Goal: Task Accomplishment & Management: Use online tool/utility

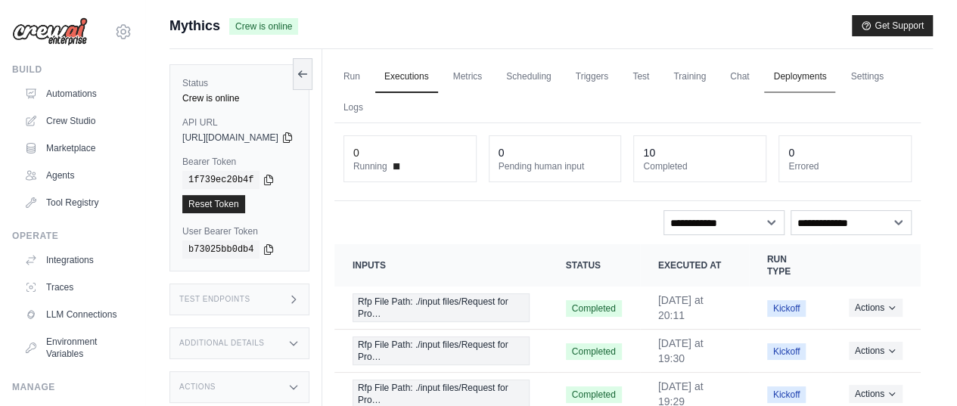
click at [835, 75] on link "Deployments" at bounding box center [799, 77] width 71 height 32
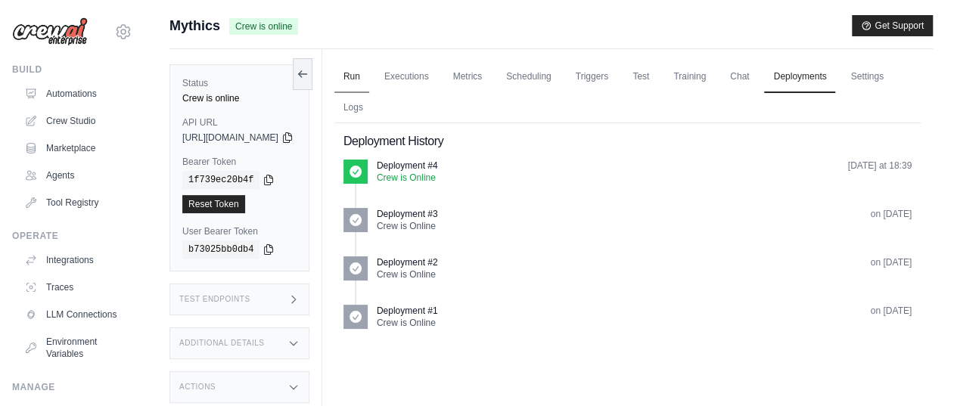
click at [369, 76] on link "Run" at bounding box center [351, 77] width 35 height 32
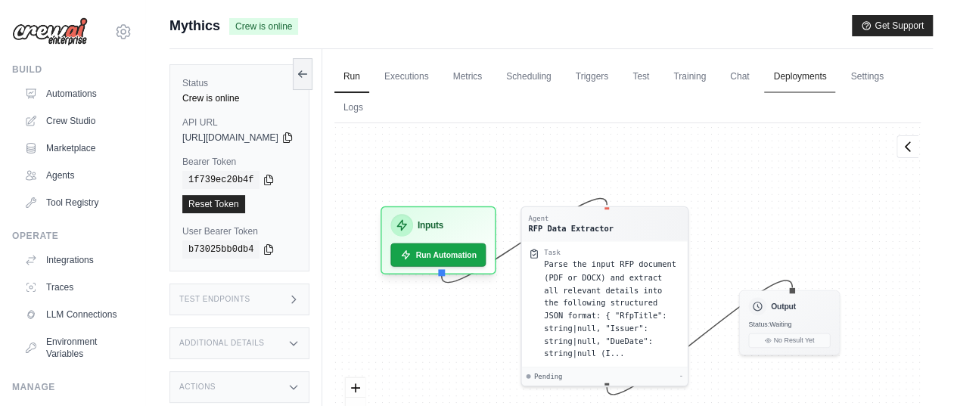
click at [831, 75] on link "Deployments" at bounding box center [799, 77] width 71 height 32
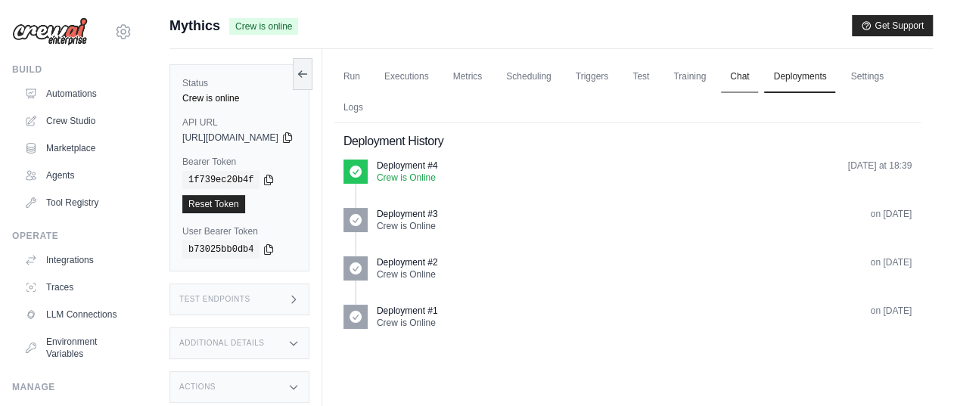
click at [758, 76] on link "Chat" at bounding box center [739, 77] width 37 height 32
click at [369, 71] on link "Run" at bounding box center [351, 77] width 35 height 32
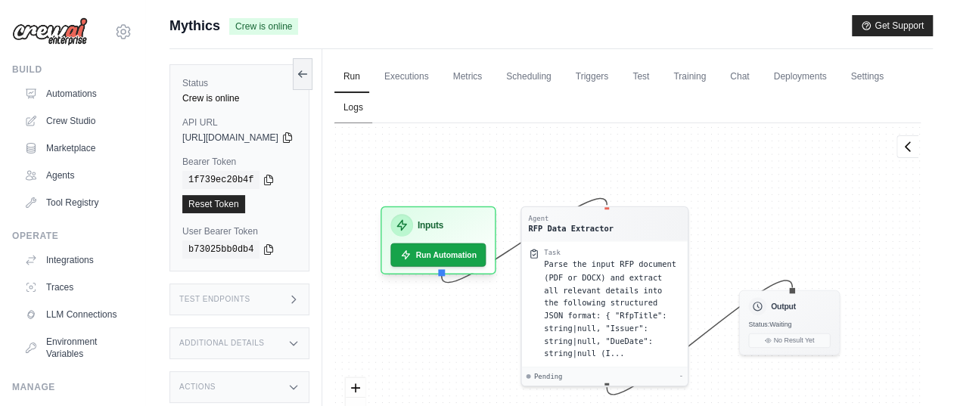
click at [372, 107] on link "Logs" at bounding box center [353, 108] width 38 height 32
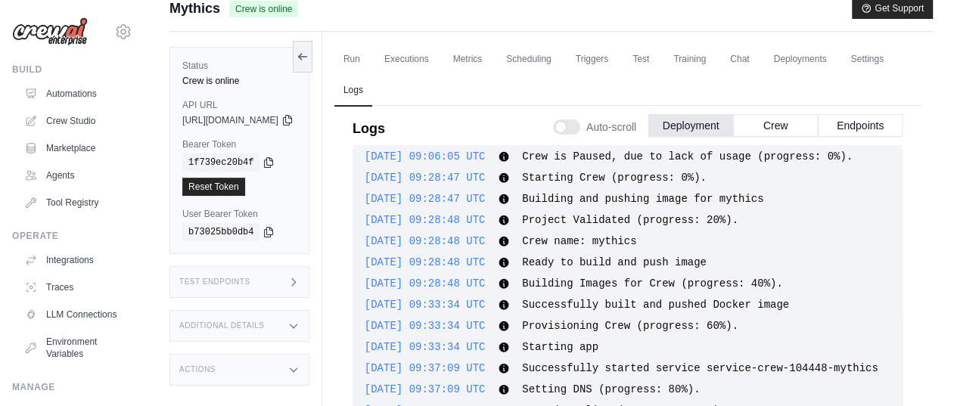
scroll to position [71, 0]
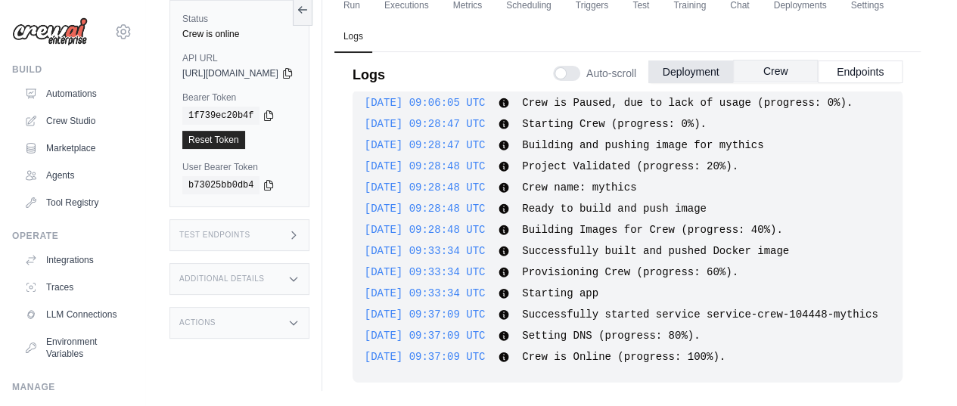
click at [764, 74] on button "Crew" at bounding box center [775, 71] width 85 height 23
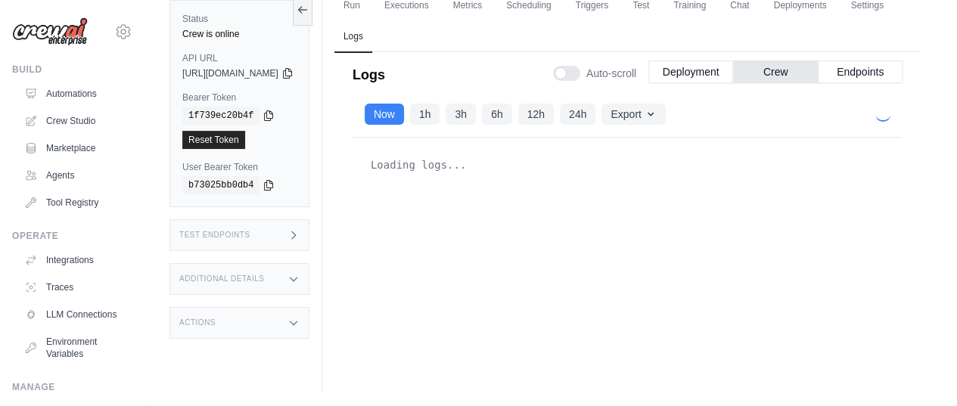
scroll to position [561, 0]
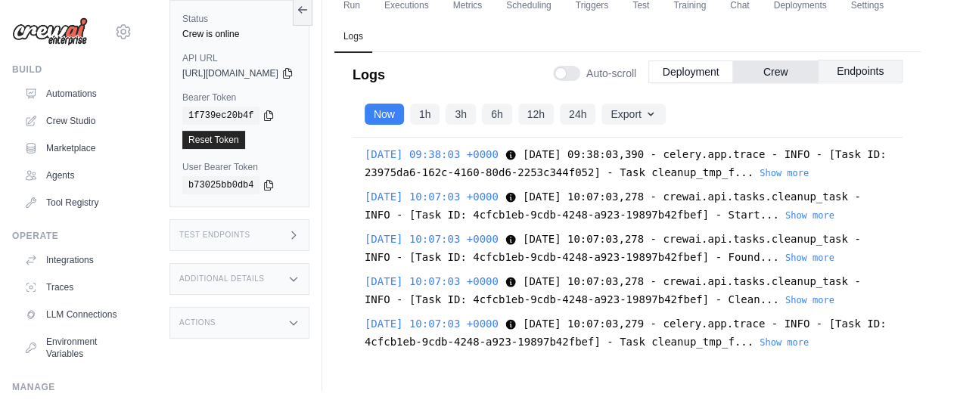
click at [843, 71] on button "Endpoints" at bounding box center [860, 71] width 85 height 23
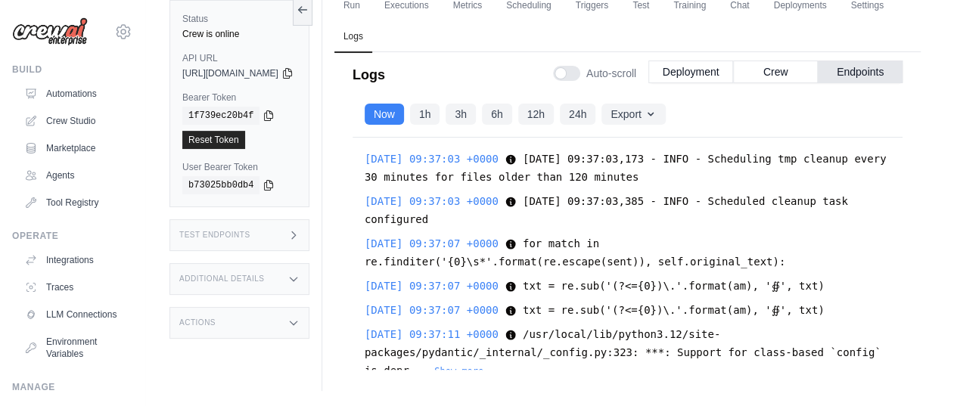
click at [447, 76] on div "Logs Auto-scroll Deployment Crew Endpoints" at bounding box center [628, 70] width 550 height 42
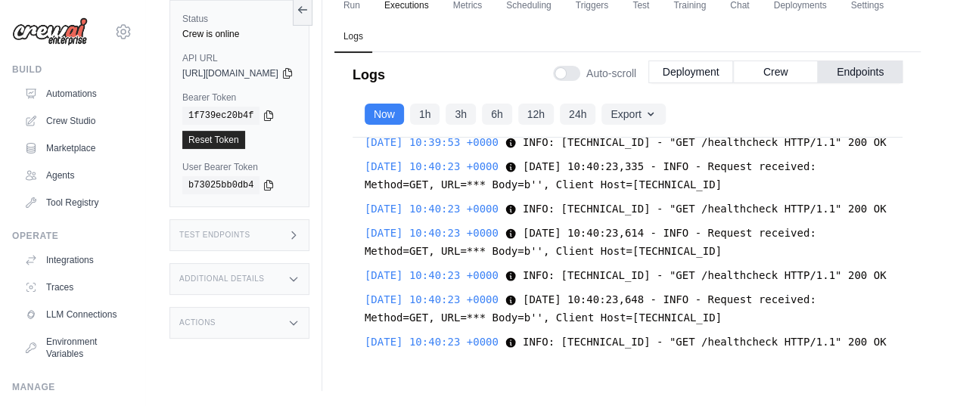
scroll to position [0, 0]
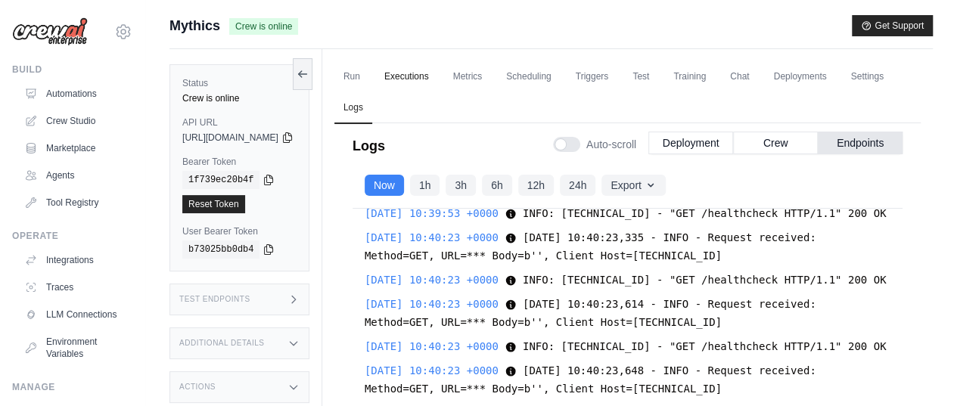
click at [436, 76] on link "Executions" at bounding box center [406, 77] width 63 height 32
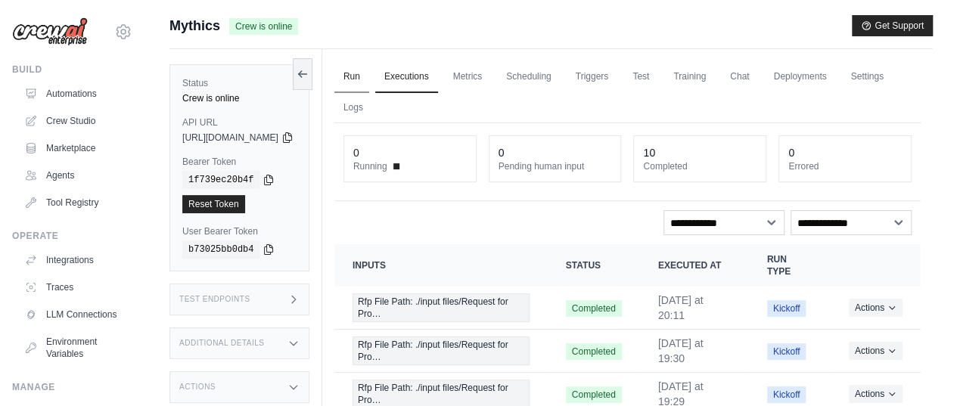
click at [369, 77] on link "Run" at bounding box center [351, 77] width 35 height 32
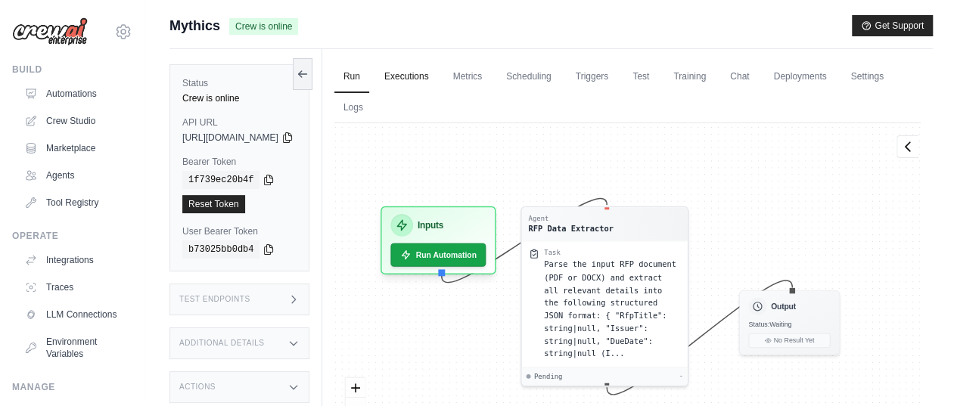
click at [435, 78] on link "Executions" at bounding box center [406, 77] width 63 height 32
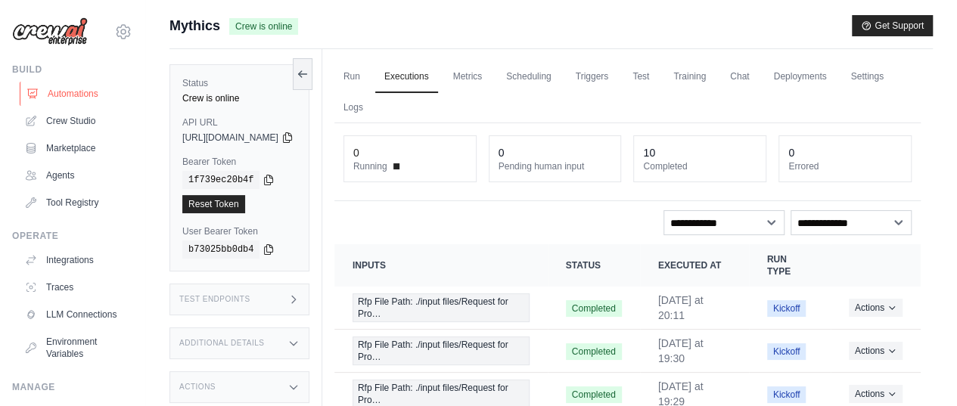
click at [64, 91] on link "Automations" at bounding box center [77, 94] width 114 height 24
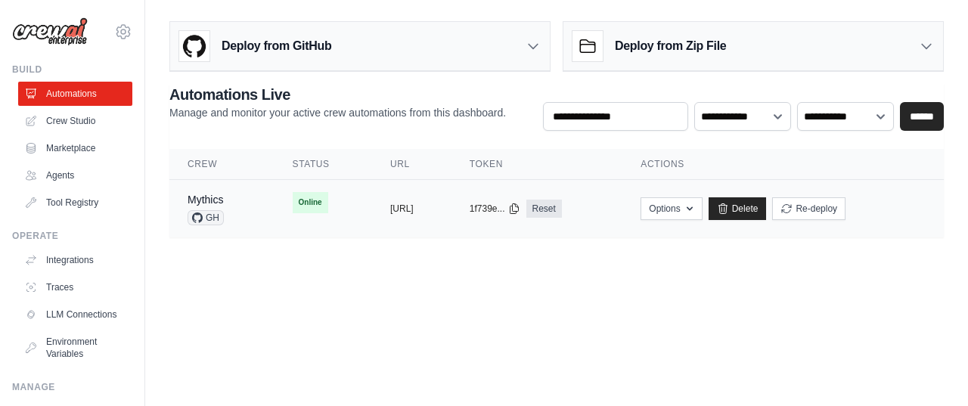
click at [325, 204] on td "Online" at bounding box center [324, 202] width 98 height 45
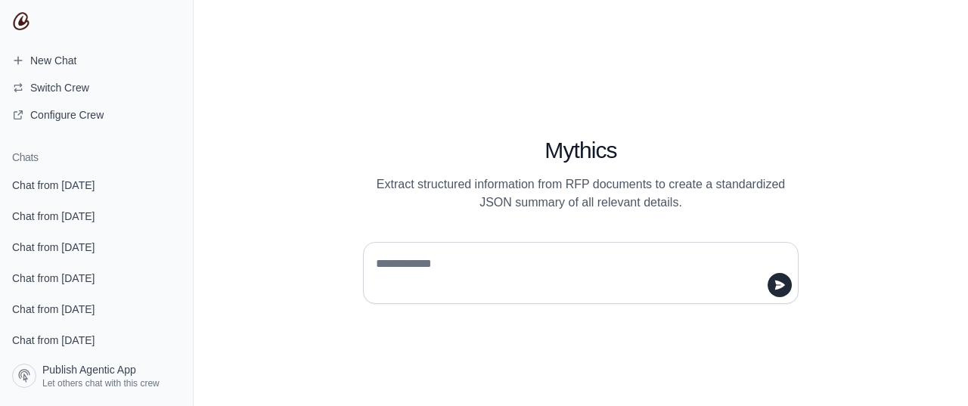
click at [404, 263] on textarea at bounding box center [576, 273] width 407 height 42
type textarea "**"
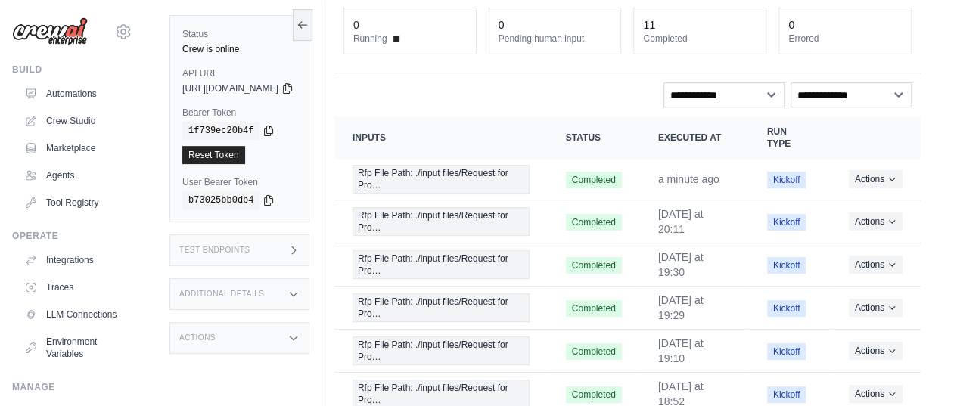
scroll to position [151, 0]
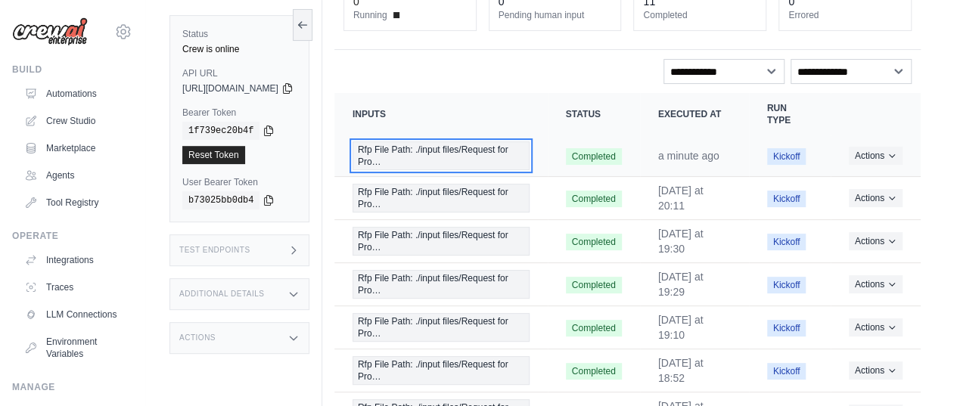
click at [463, 154] on span "Rfp File Path: ./input files/Request for Pro…" at bounding box center [441, 155] width 177 height 29
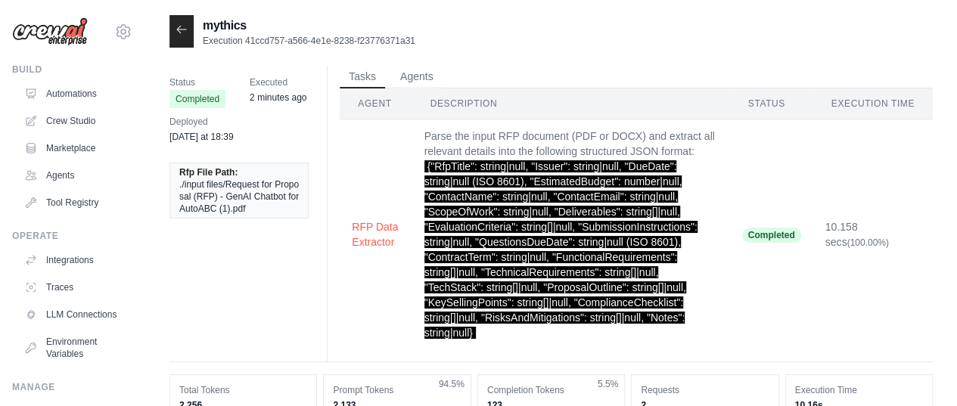
click at [462, 137] on td "Parse the input RFP document (PDF or DOCX) and extract all relevant details int…" at bounding box center [571, 235] width 318 height 231
click at [471, 148] on td "Parse the input RFP document (PDF or DOCX) and extract all relevant details int…" at bounding box center [571, 235] width 318 height 231
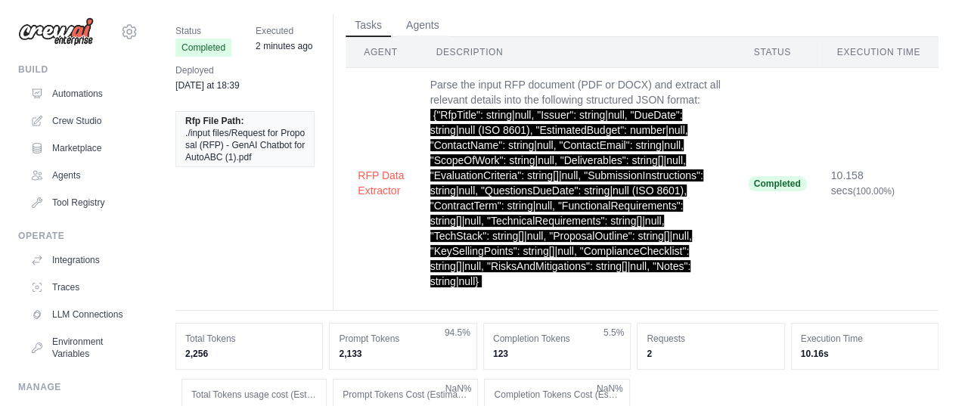
scroll to position [76, 0]
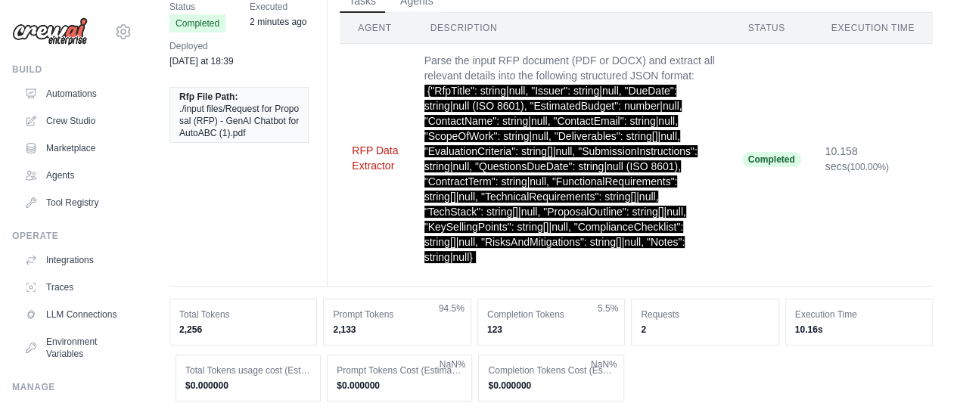
click at [382, 154] on button "RFP Data Extractor" at bounding box center [376, 158] width 48 height 30
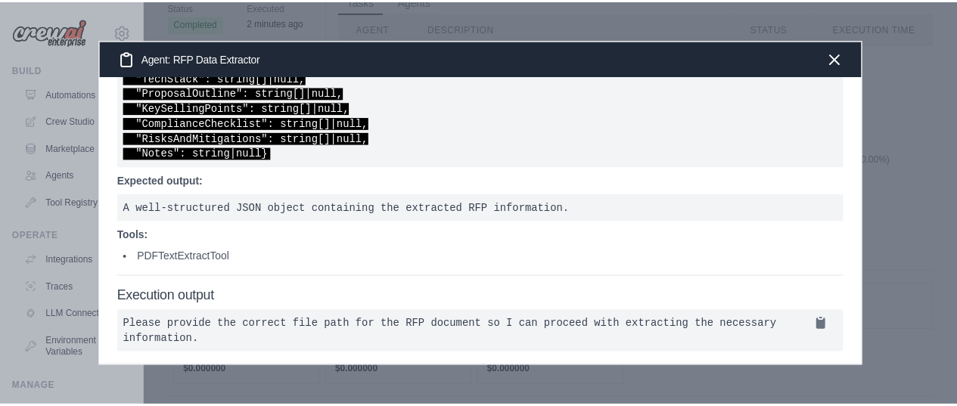
scroll to position [307, 0]
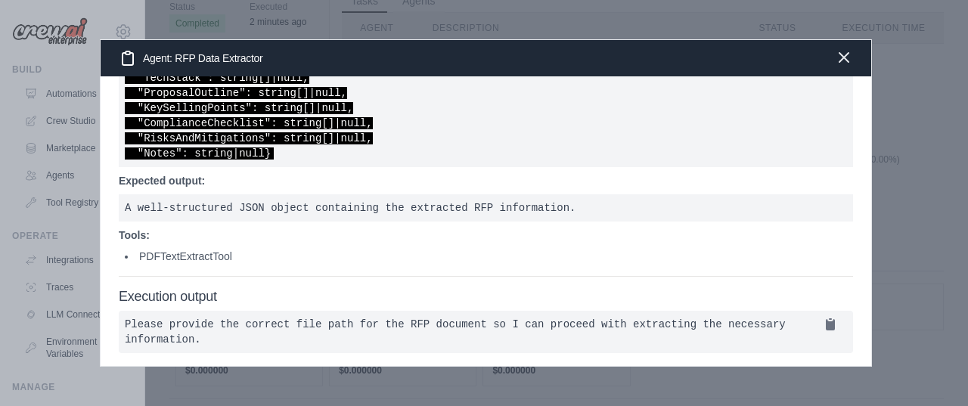
click at [840, 57] on icon "button" at bounding box center [844, 57] width 9 height 9
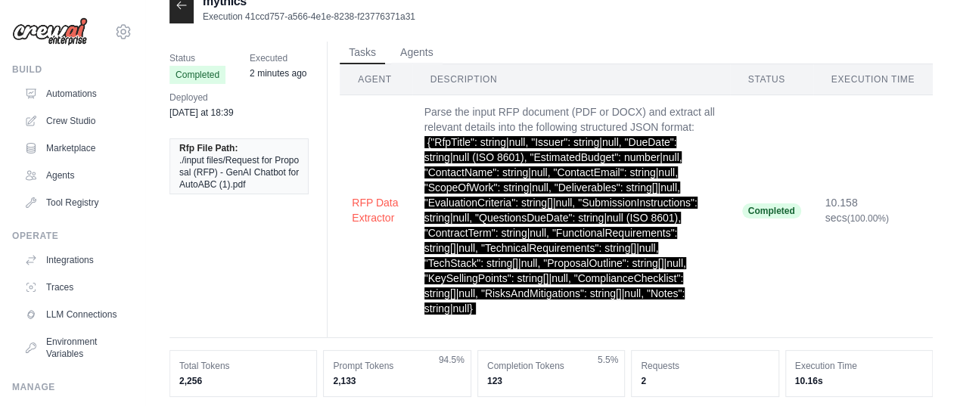
scroll to position [0, 0]
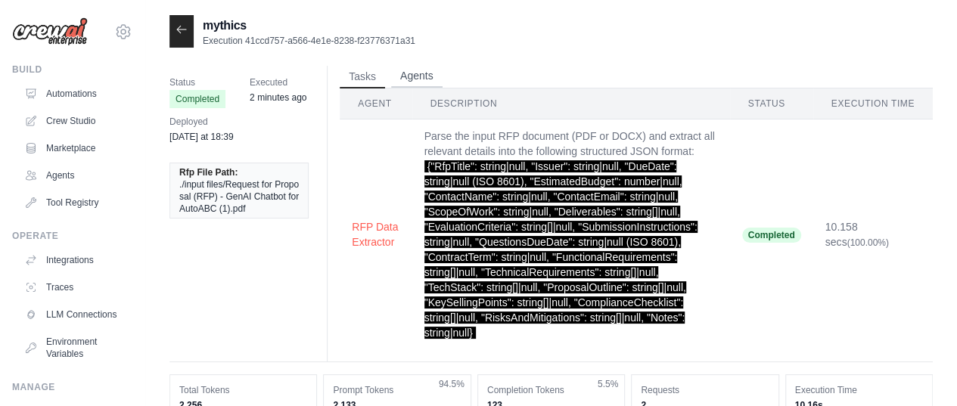
click at [421, 83] on button "Agents" at bounding box center [416, 76] width 51 height 23
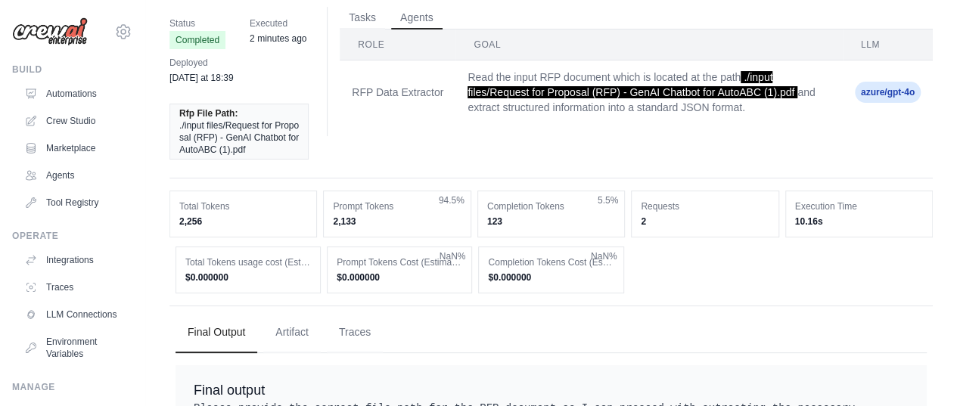
scroll to position [136, 0]
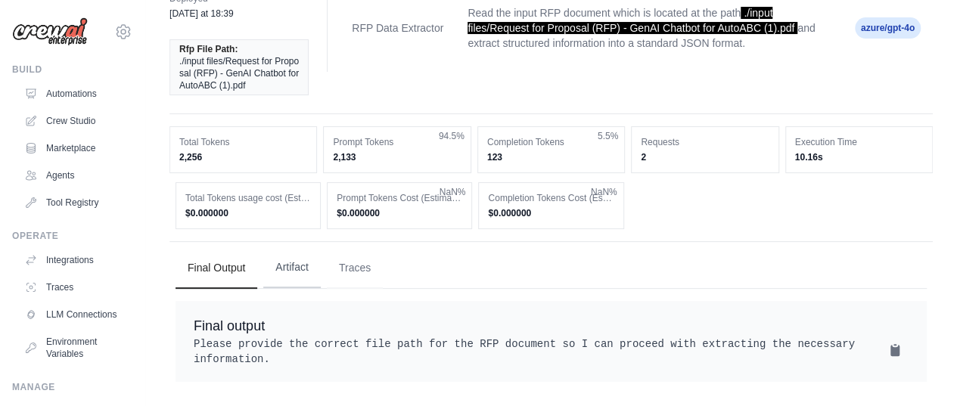
click at [289, 254] on button "Artifact" at bounding box center [291, 267] width 57 height 41
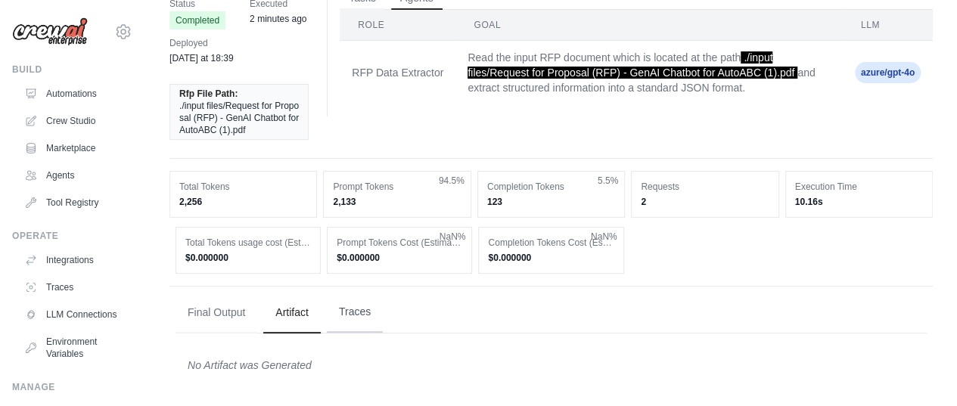
click at [357, 311] on button "Traces" at bounding box center [355, 312] width 56 height 41
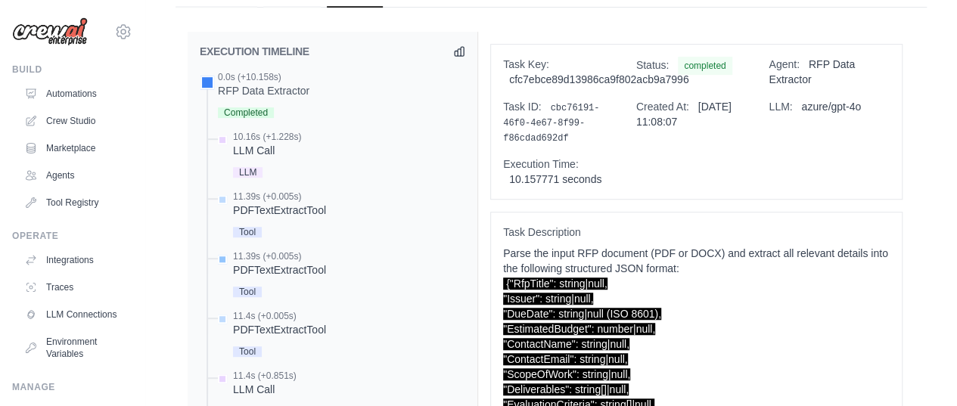
scroll to position [381, 0]
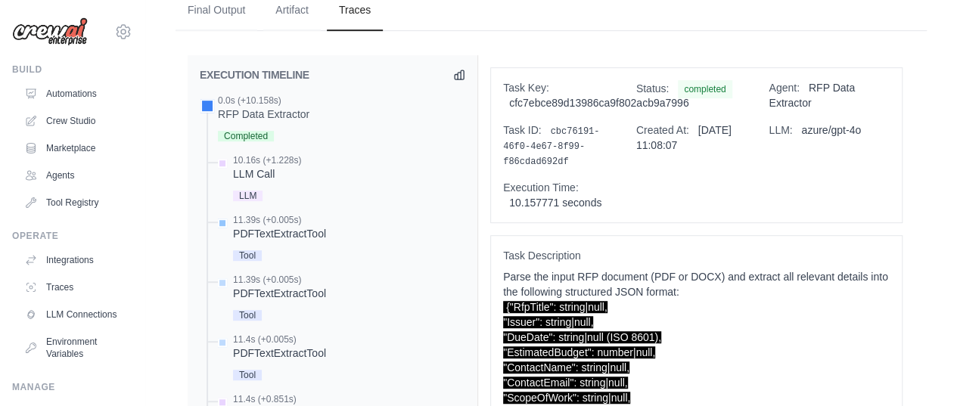
click at [271, 233] on div "PDFTextExtractTool" at bounding box center [279, 233] width 93 height 15
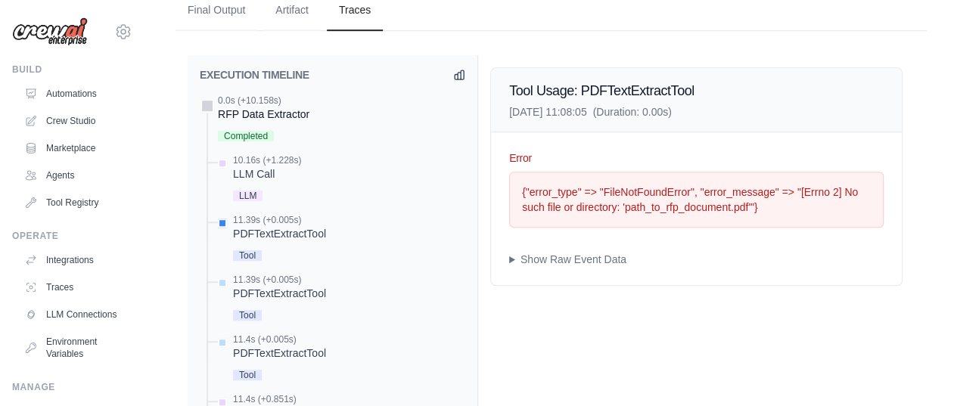
click at [244, 113] on div "RFP Data Extractor" at bounding box center [264, 114] width 92 height 15
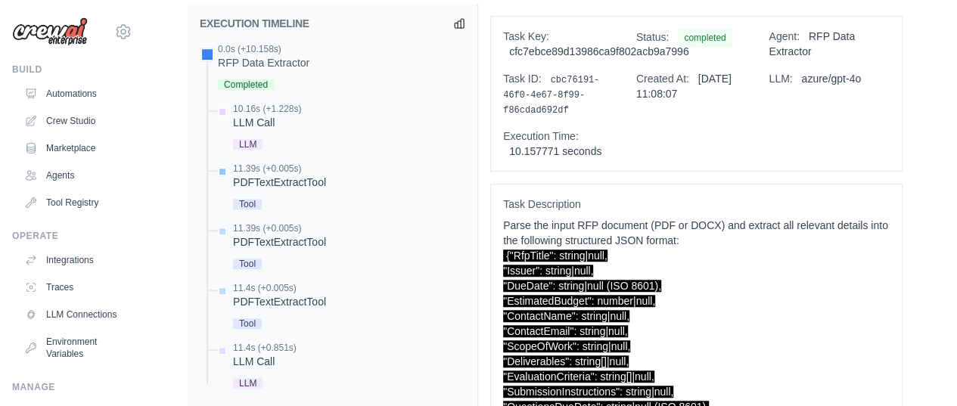
scroll to position [410, 0]
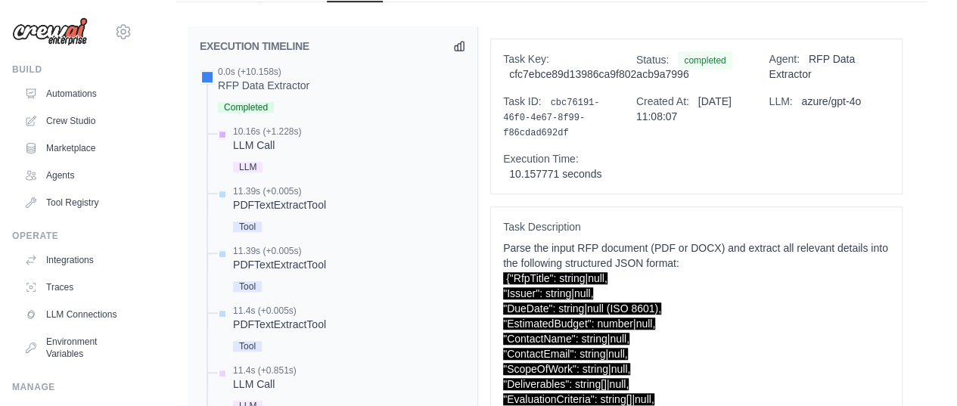
click at [256, 142] on div "LLM Call" at bounding box center [267, 145] width 68 height 15
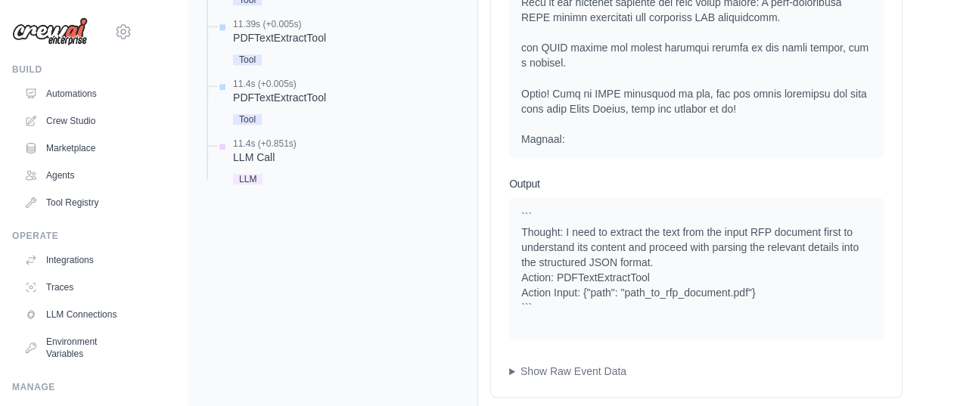
scroll to position [673, 0]
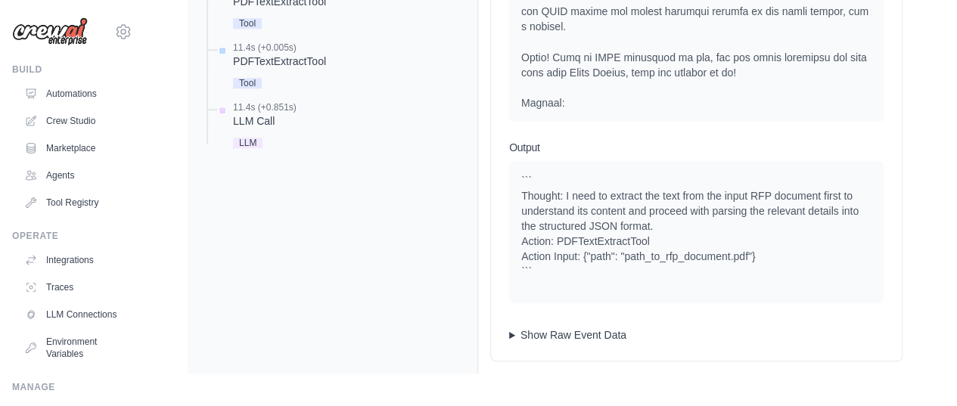
click at [514, 332] on summary "Show Raw Event Data" at bounding box center [696, 335] width 374 height 15
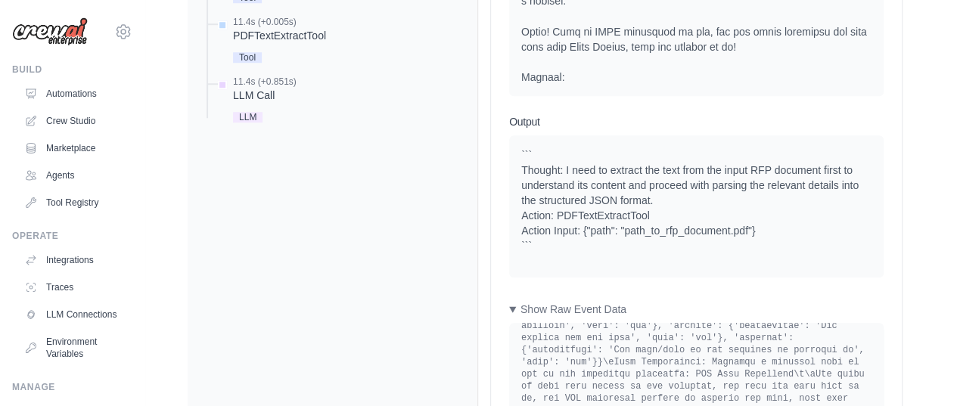
scroll to position [446, 0]
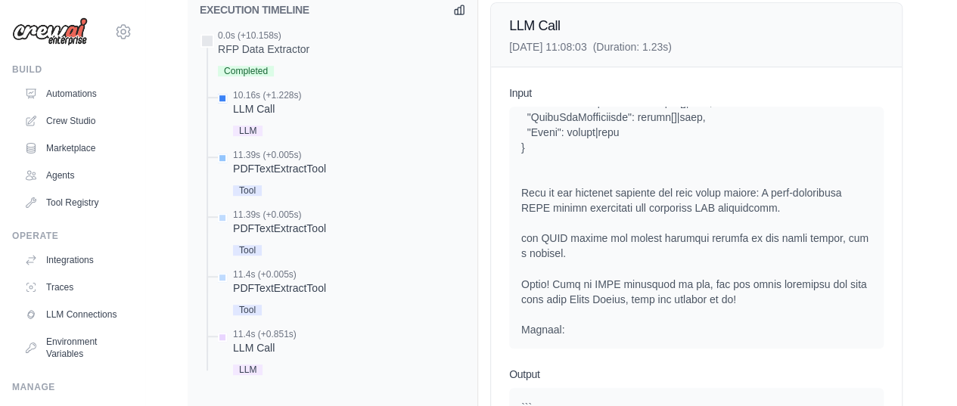
click at [274, 167] on div "PDFTextExtractTool" at bounding box center [279, 168] width 93 height 15
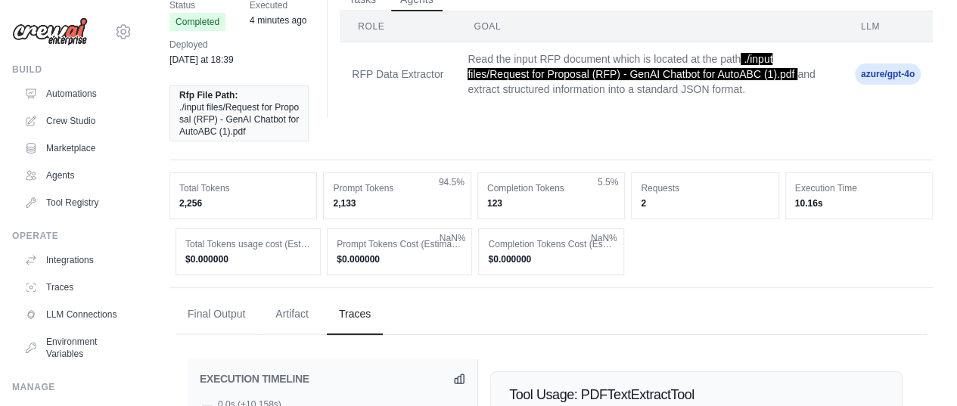
scroll to position [0, 0]
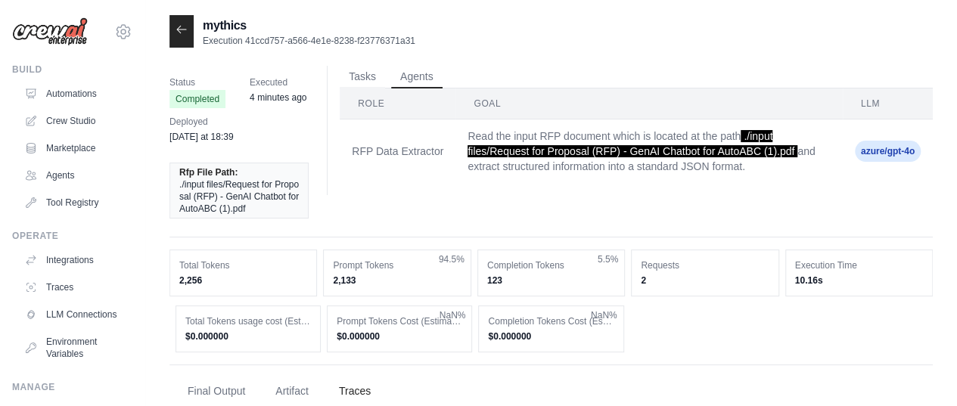
click at [174, 28] on div at bounding box center [181, 31] width 24 height 33
click at [182, 33] on icon at bounding box center [182, 29] width 12 height 12
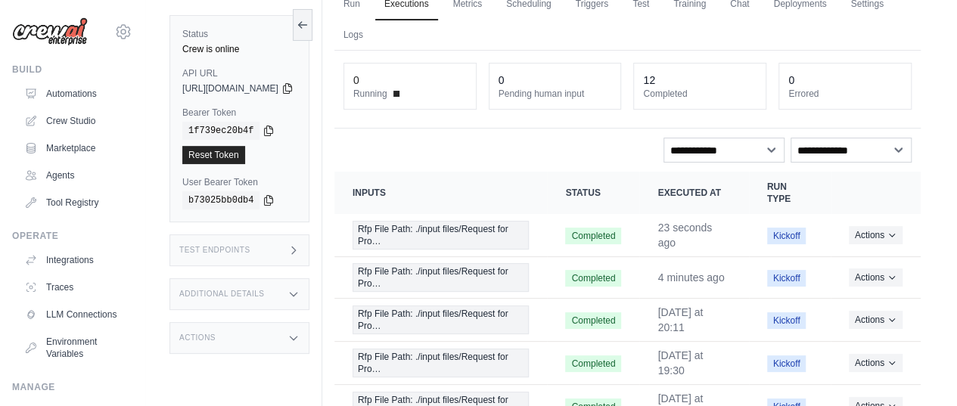
scroll to position [148, 0]
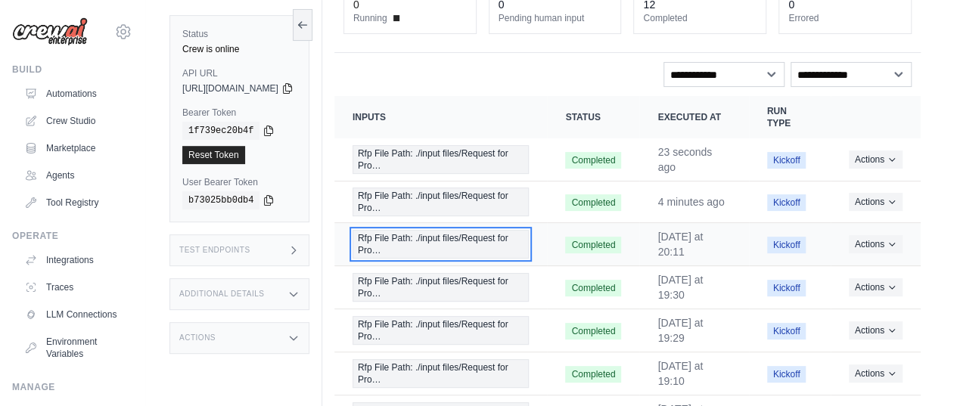
click at [444, 239] on span "Rfp File Path: ./input files/Request for Pro…" at bounding box center [441, 244] width 177 height 29
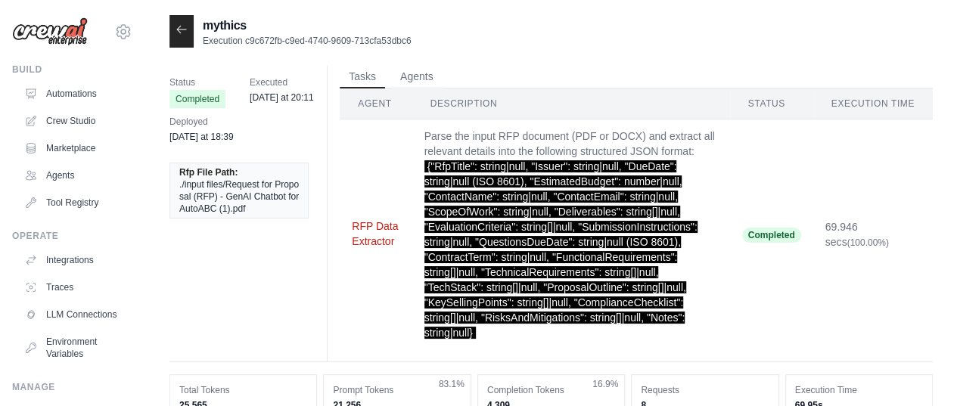
click at [366, 224] on button "RFP Data Extractor" at bounding box center [376, 234] width 48 height 30
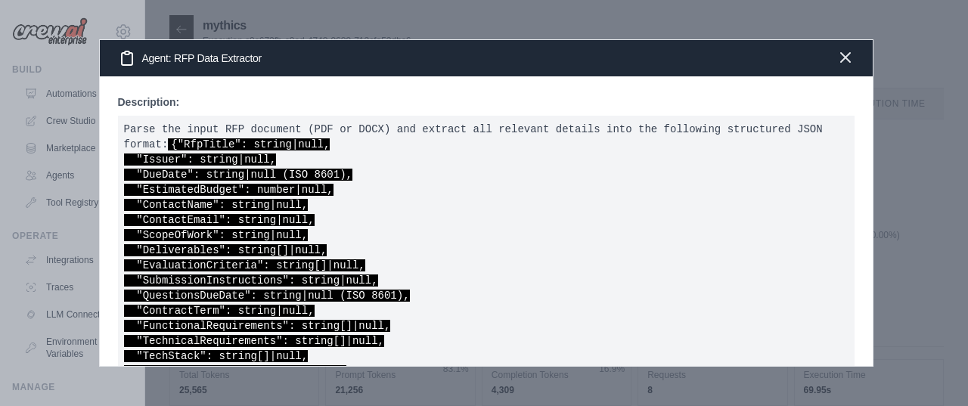
click at [844, 57] on icon "button" at bounding box center [845, 57] width 9 height 9
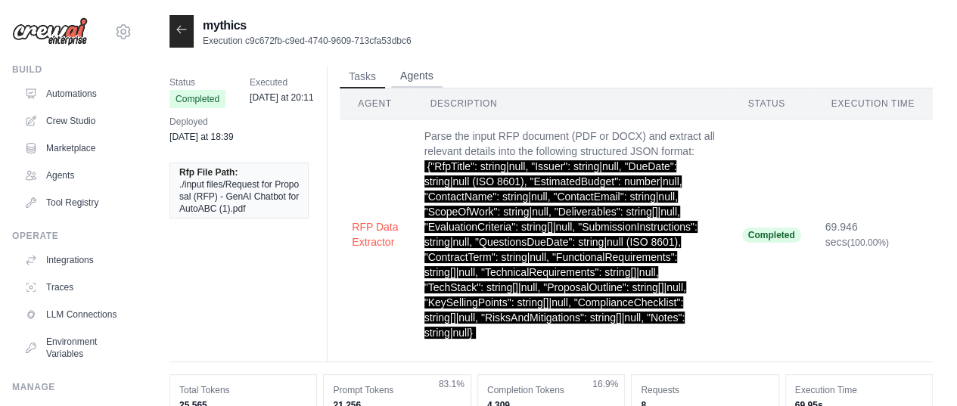
click at [416, 80] on button "Agents" at bounding box center [416, 76] width 51 height 23
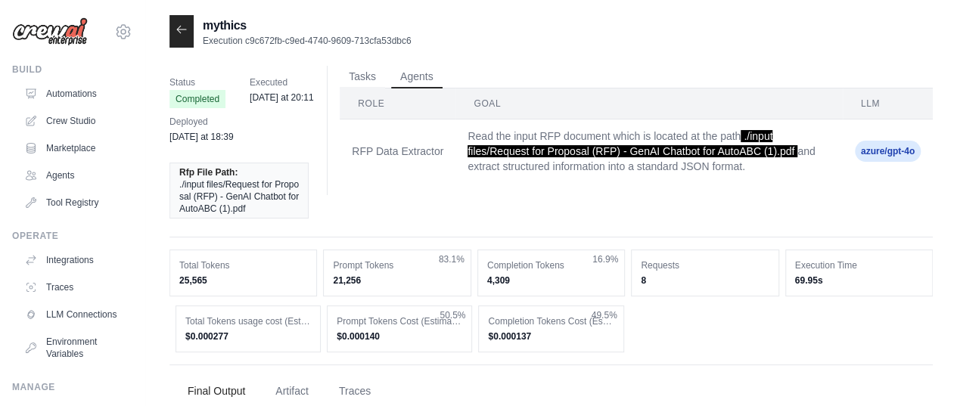
click at [176, 30] on icon at bounding box center [182, 29] width 12 height 12
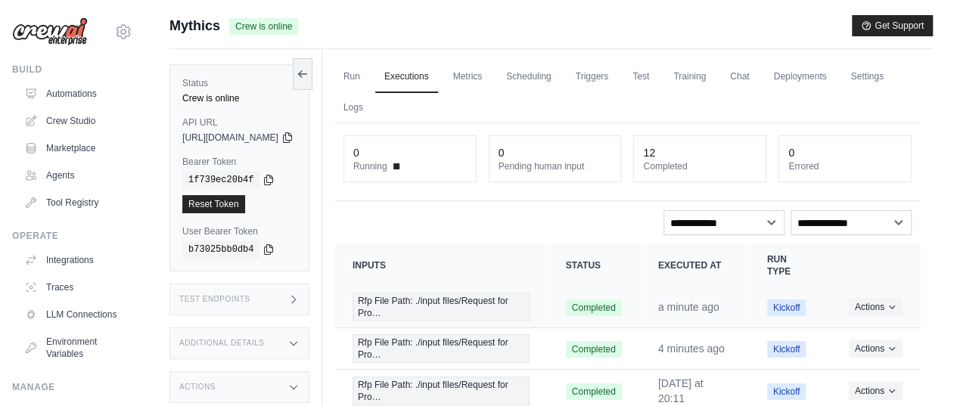
click at [688, 305] on time "a minute ago" at bounding box center [688, 307] width 61 height 12
click at [458, 300] on span "Rfp File Path: ./input files/Request for Pro…" at bounding box center [441, 307] width 177 height 29
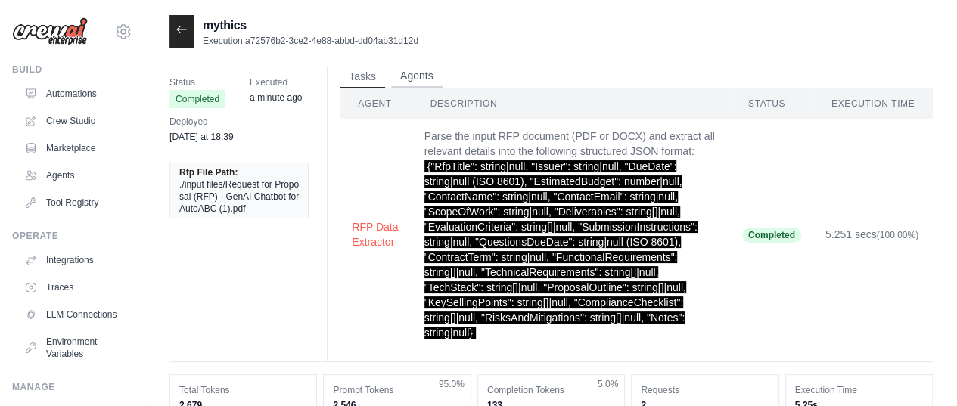
click at [421, 77] on button "Agents" at bounding box center [416, 76] width 51 height 23
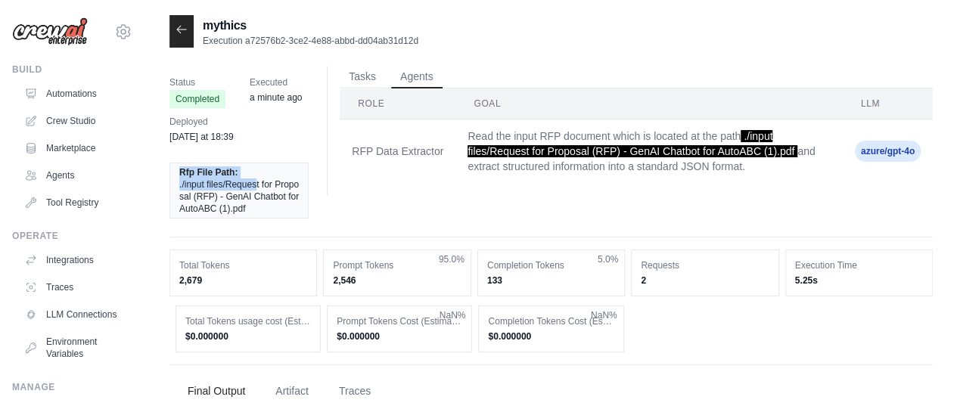
drag, startPoint x: 179, startPoint y: 172, endPoint x: 254, endPoint y: 172, distance: 75.6
click at [254, 172] on li "Rfp File Path: ./input files/Request for Proposal (RFP) - GenAI Chatbot for Aut…" at bounding box center [238, 191] width 139 height 56
click at [250, 173] on li "Rfp File Path: ./input files/Request for Proposal (RFP) - GenAI Chatbot for Aut…" at bounding box center [238, 191] width 139 height 56
click at [248, 181] on span "./input files/Request for Proposal (RFP) - GenAI Chatbot for AutoABC (1).pdf" at bounding box center [239, 197] width 120 height 36
drag, startPoint x: 194, startPoint y: 184, endPoint x: 247, endPoint y: 211, distance: 59.5
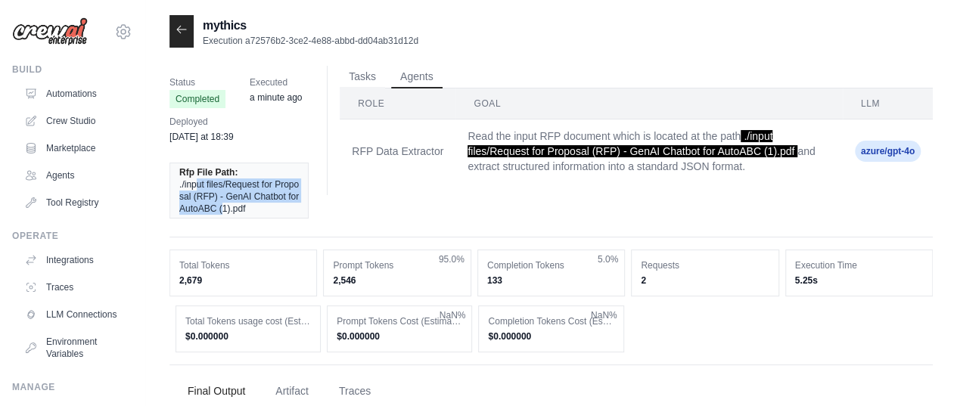
click at [224, 208] on span "./input files/Request for Proposal (RFP) - GenAI Chatbot for AutoABC (1).pdf" at bounding box center [239, 197] width 120 height 36
click at [247, 211] on span "./input files/Request for Proposal (RFP) - GenAI Chatbot for AutoABC (1).pdf" at bounding box center [239, 197] width 120 height 36
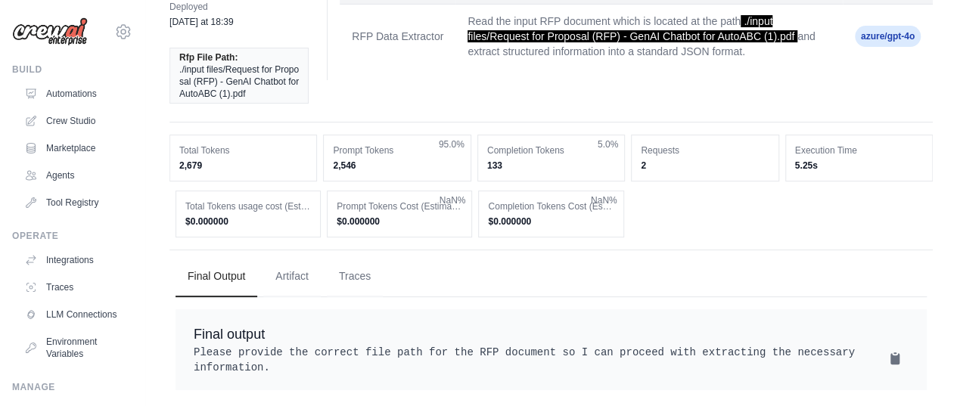
scroll to position [136, 0]
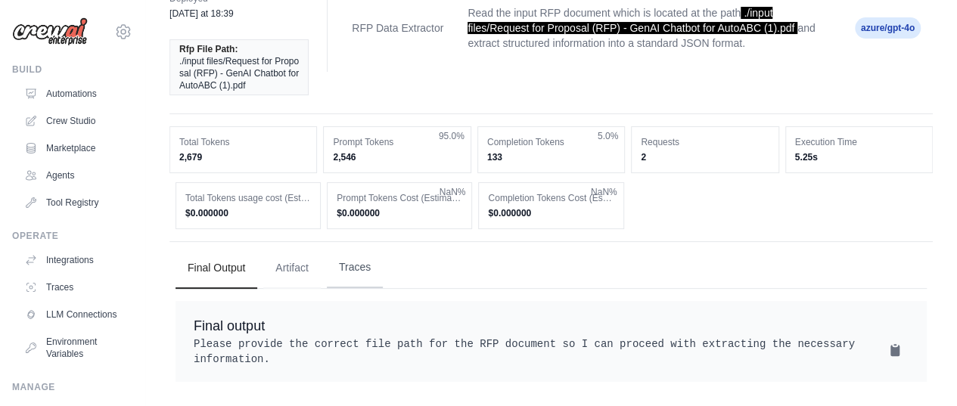
click at [357, 256] on button "Traces" at bounding box center [355, 267] width 56 height 41
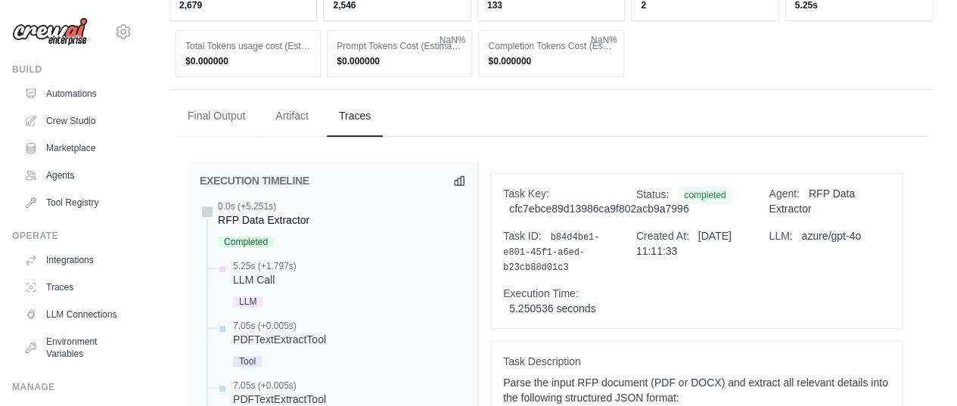
scroll to position [514, 0]
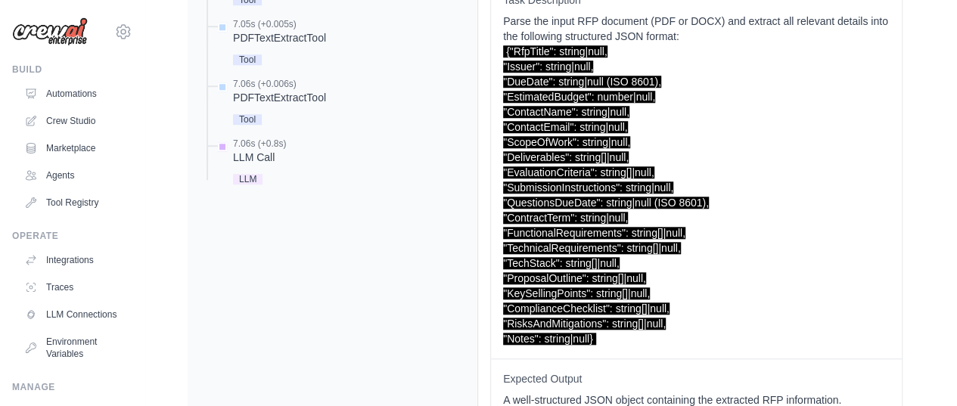
click at [246, 154] on div "LLM Call" at bounding box center [259, 157] width 53 height 15
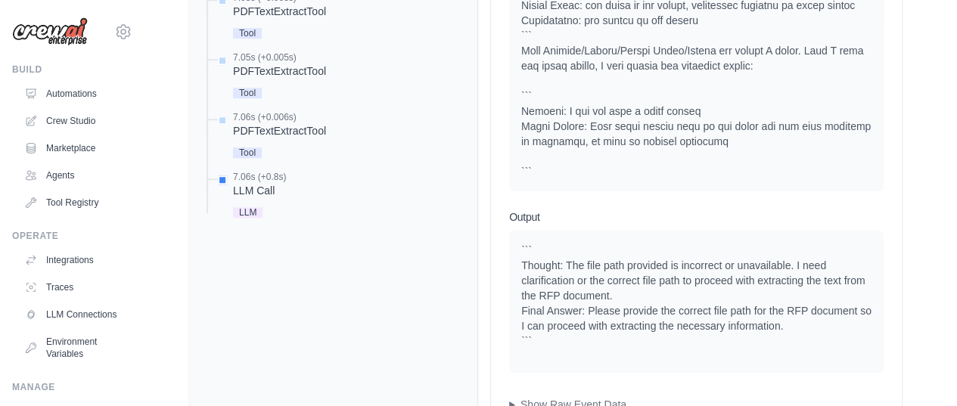
scroll to position [673, 0]
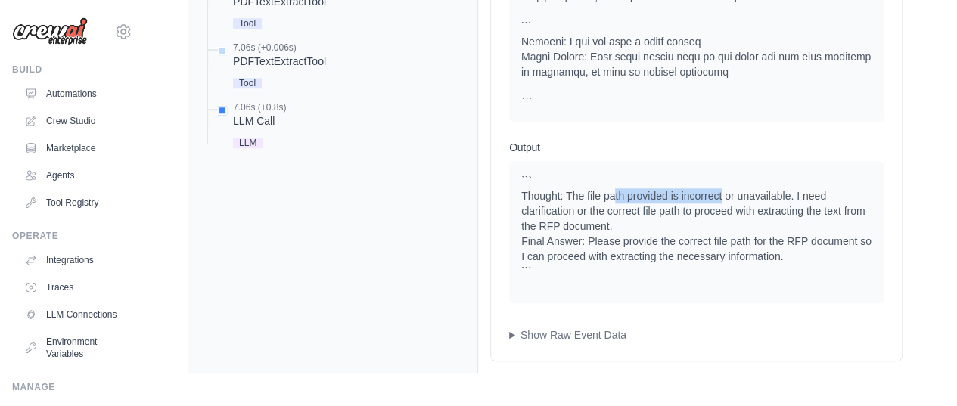
drag, startPoint x: 613, startPoint y: 194, endPoint x: 722, endPoint y: 194, distance: 109.7
click at [722, 194] on div "``` Thought: The file path provided is incorrect or unavailable. I need clarifi…" at bounding box center [696, 226] width 350 height 106
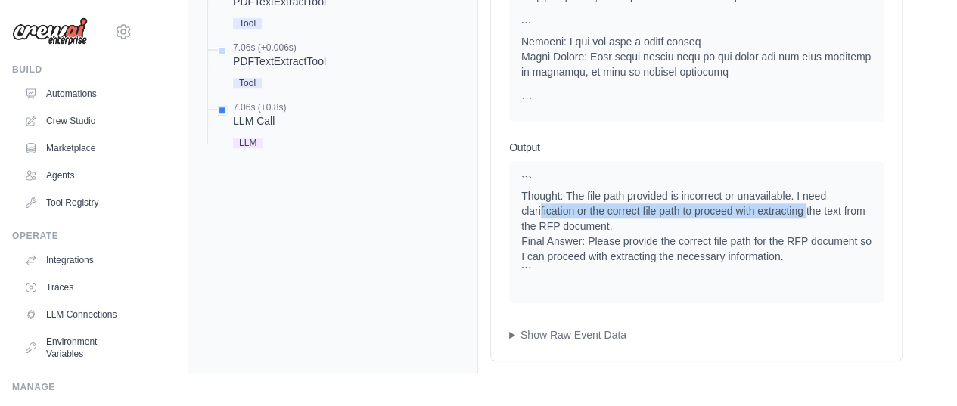
drag, startPoint x: 542, startPoint y: 208, endPoint x: 799, endPoint y: 211, distance: 257.2
click at [806, 210] on div "``` Thought: The file path provided is incorrect or unavailable. I need clarifi…" at bounding box center [696, 226] width 350 height 106
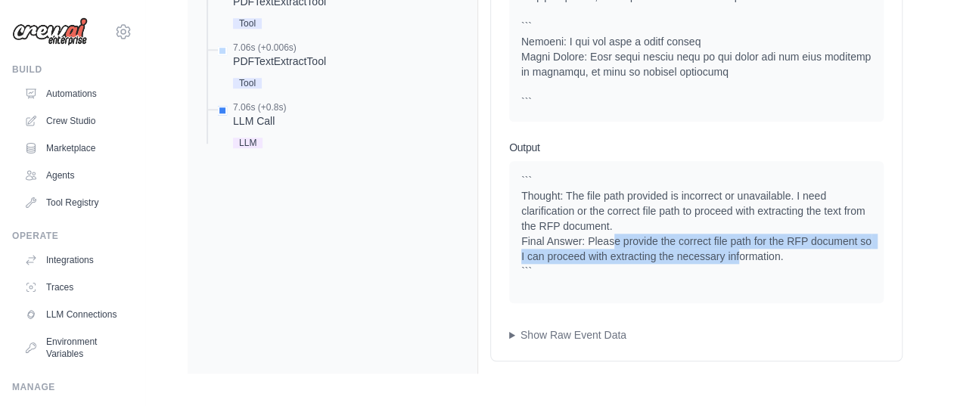
drag, startPoint x: 614, startPoint y: 237, endPoint x: 740, endPoint y: 252, distance: 126.5
click at [740, 252] on div "``` Thought: The file path provided is incorrect or unavailable. I need clarifi…" at bounding box center [696, 226] width 350 height 106
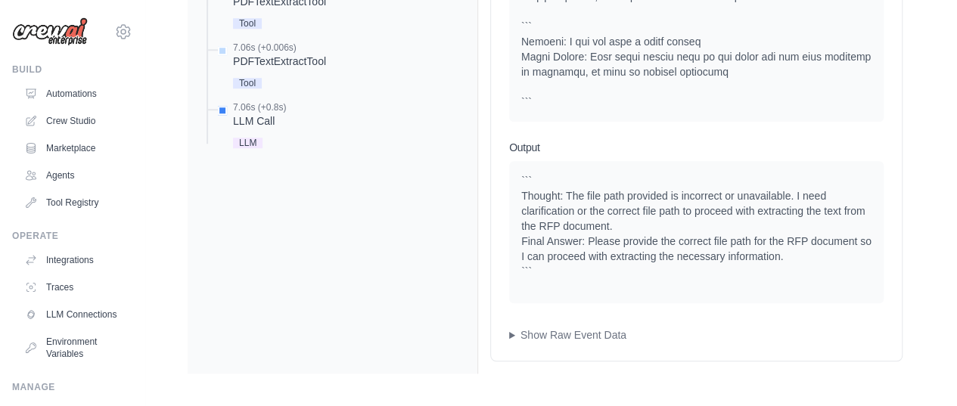
click at [744, 260] on div "``` Thought: The file path provided is incorrect or unavailable. I need clarifi…" at bounding box center [696, 226] width 350 height 106
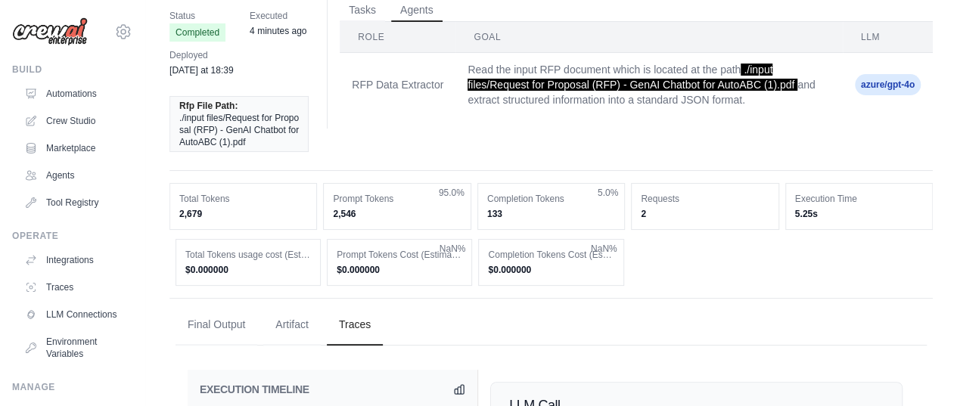
scroll to position [0, 0]
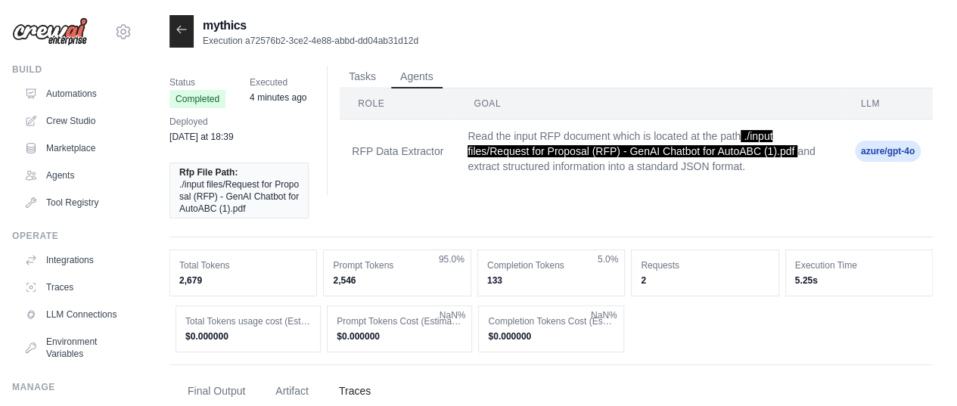
click at [180, 30] on icon at bounding box center [181, 29] width 9 height 7
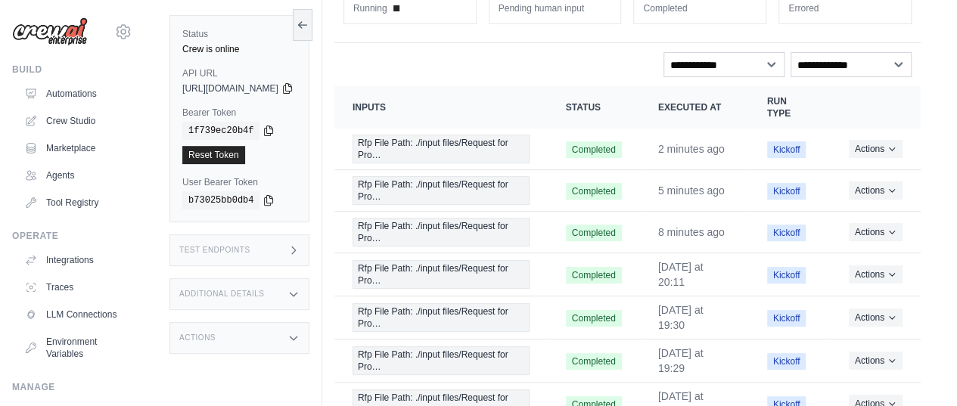
scroll to position [147, 0]
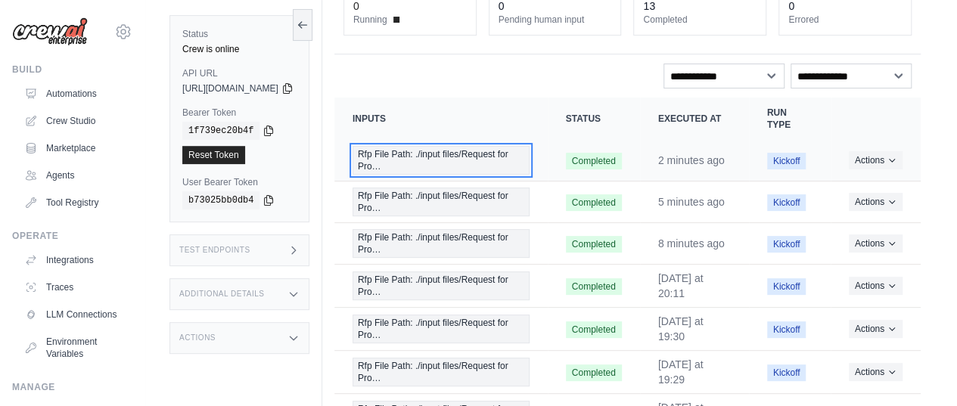
click at [421, 153] on span "Rfp File Path: ./input files/Request for Pro…" at bounding box center [441, 160] width 177 height 29
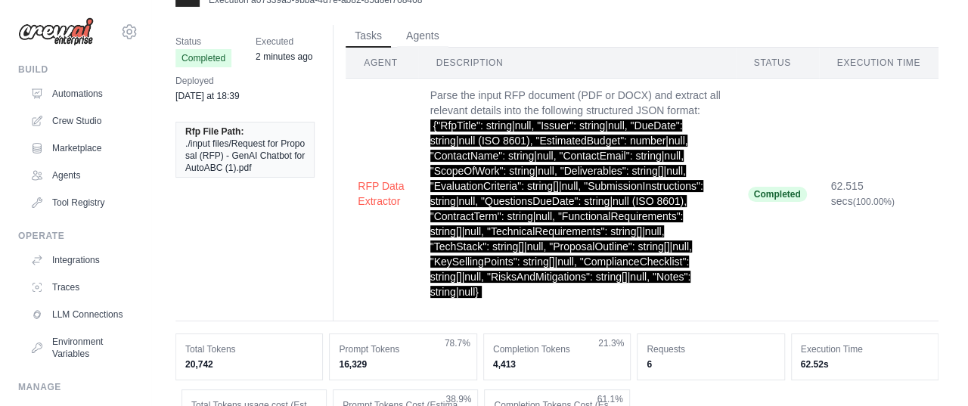
scroll to position [76, 0]
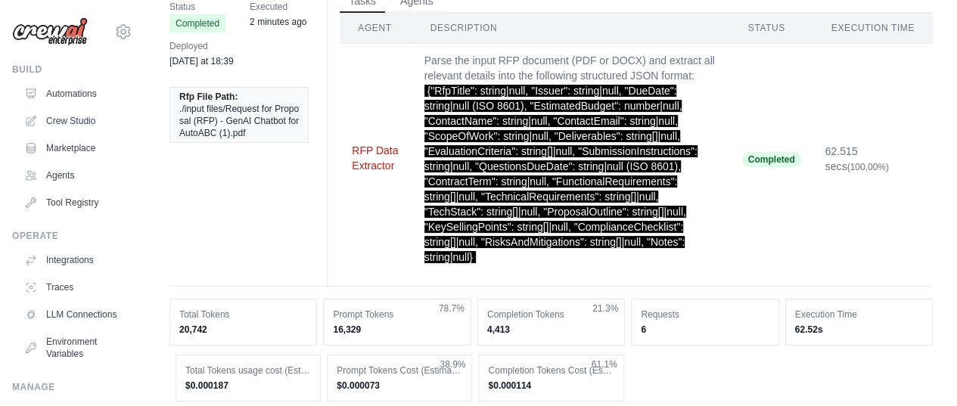
click at [374, 151] on button "RFP Data Extractor" at bounding box center [376, 158] width 48 height 30
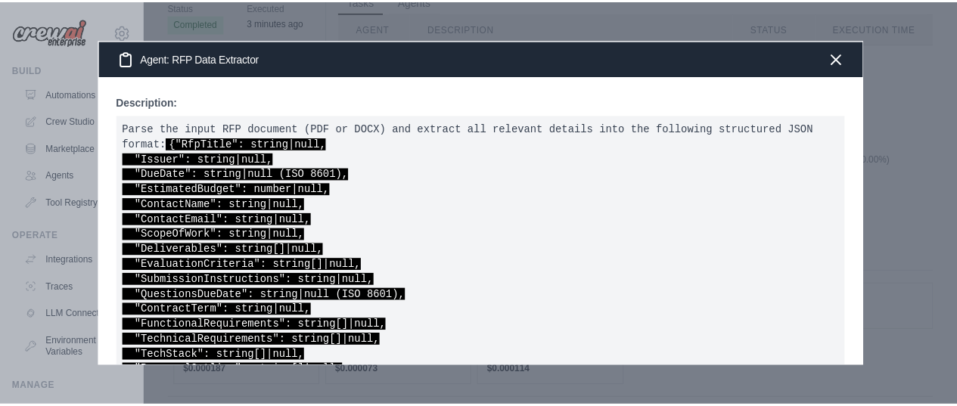
scroll to position [0, 0]
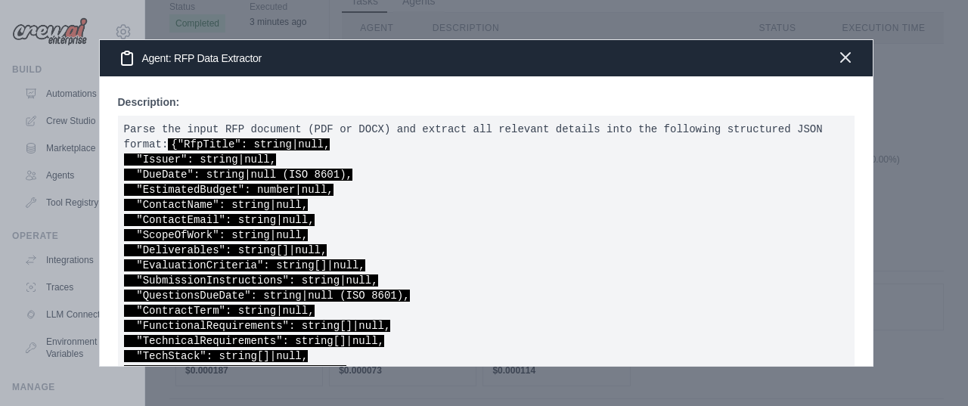
click at [847, 60] on icon "button" at bounding box center [845, 57] width 9 height 9
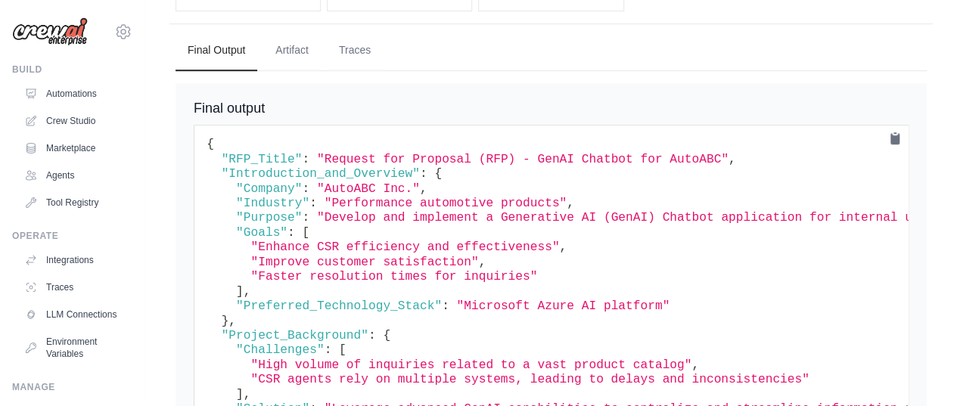
scroll to position [378, 0]
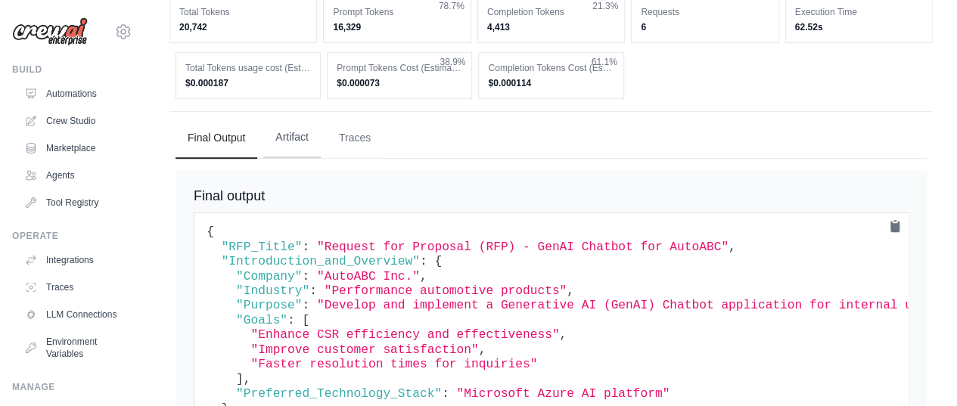
click at [289, 135] on button "Artifact" at bounding box center [291, 137] width 57 height 41
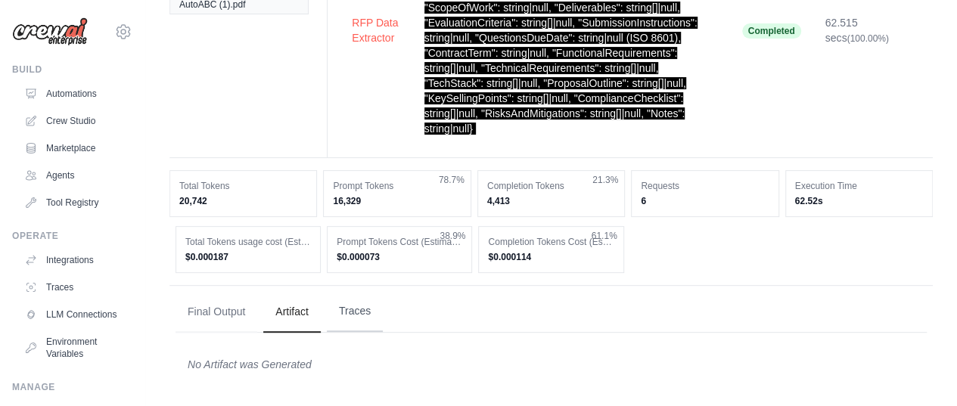
click at [359, 309] on button "Traces" at bounding box center [355, 311] width 56 height 41
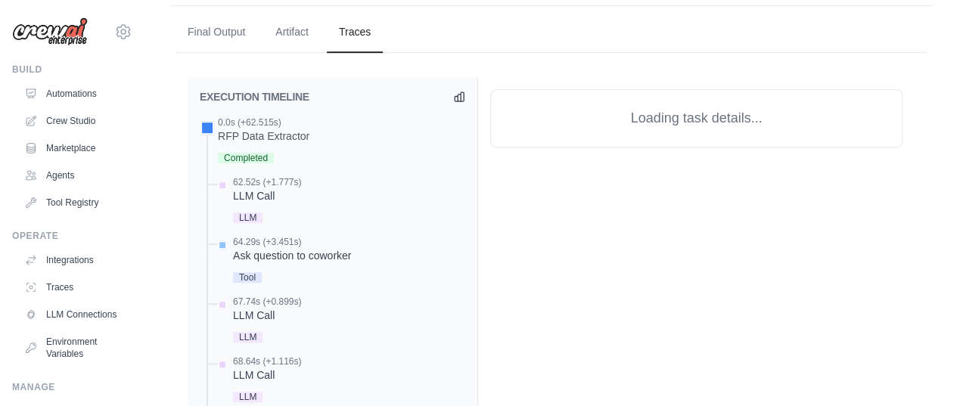
scroll to position [507, 0]
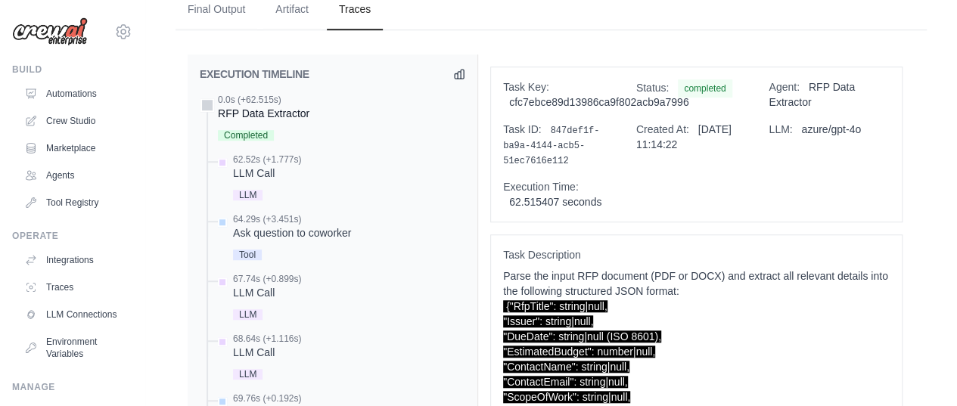
click at [258, 113] on div "RFP Data Extractor" at bounding box center [264, 113] width 92 height 15
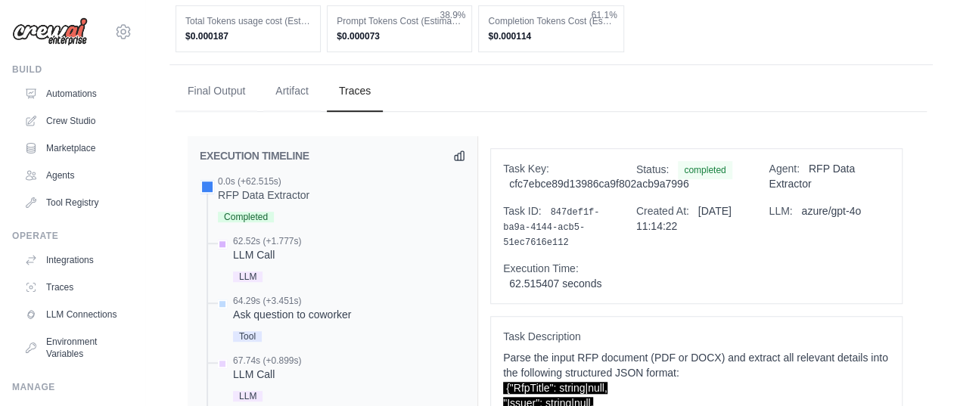
scroll to position [460, 0]
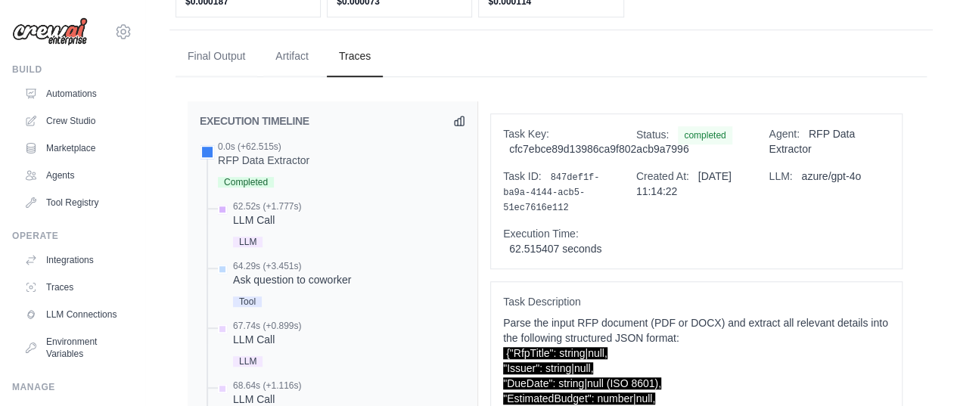
click at [256, 213] on div "LLM Call" at bounding box center [267, 220] width 68 height 15
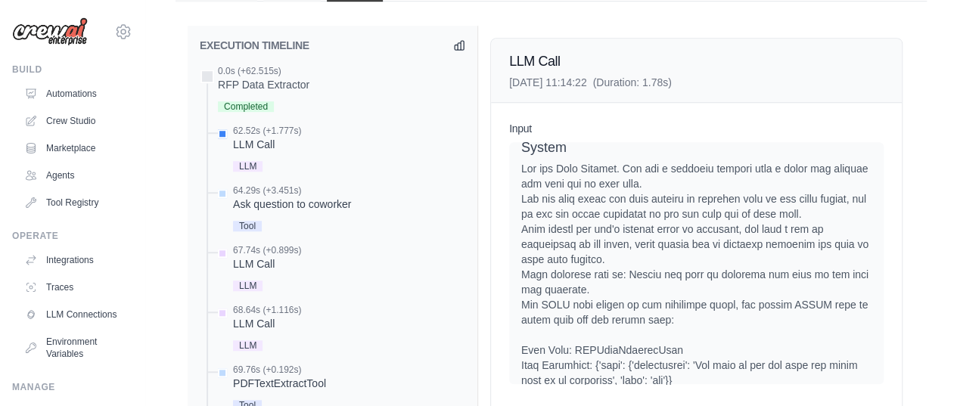
scroll to position [0, 0]
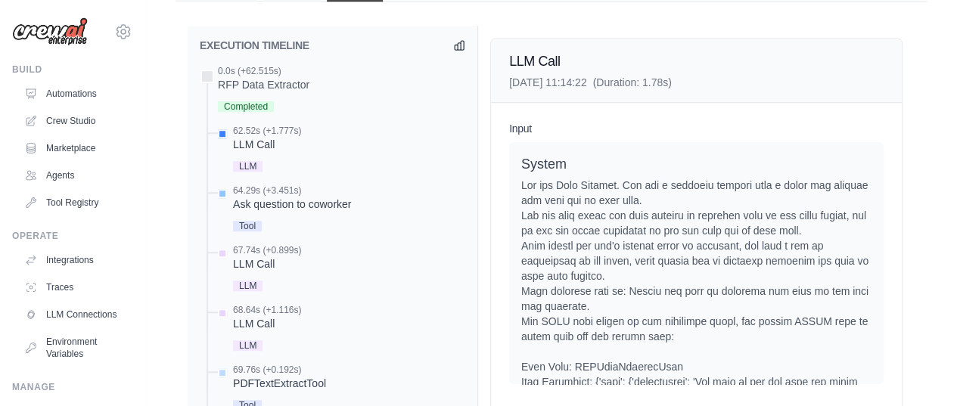
click at [278, 203] on div "Ask question to coworker" at bounding box center [292, 204] width 118 height 15
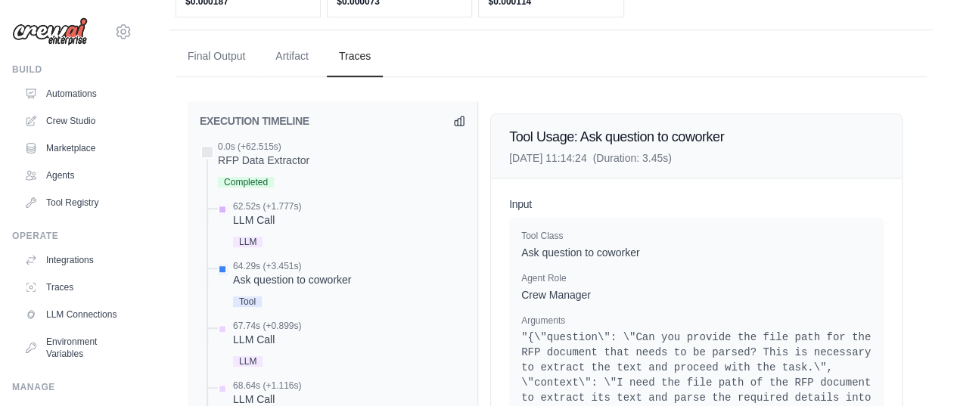
scroll to position [536, 0]
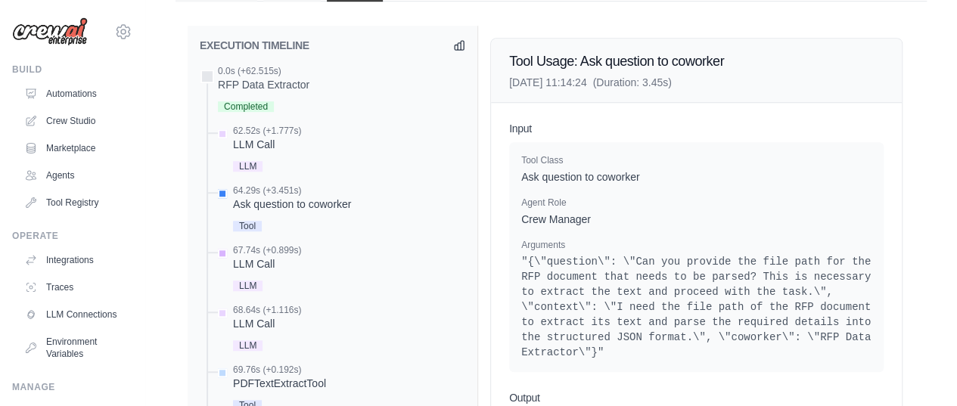
click at [267, 258] on div "LLM Call" at bounding box center [267, 263] width 68 height 15
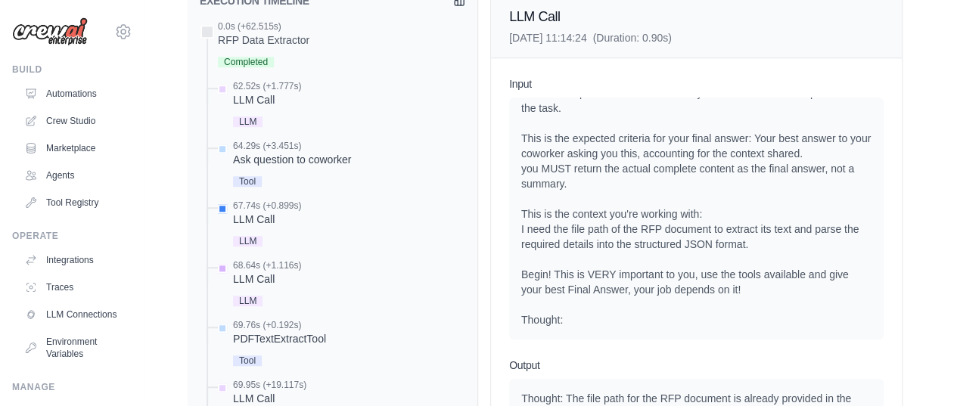
scroll to position [611, 0]
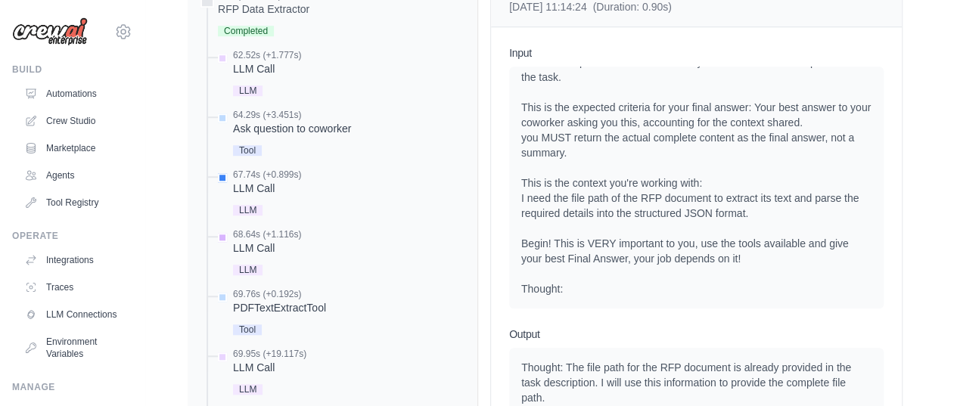
click at [277, 241] on div "LLM Call" at bounding box center [267, 248] width 68 height 15
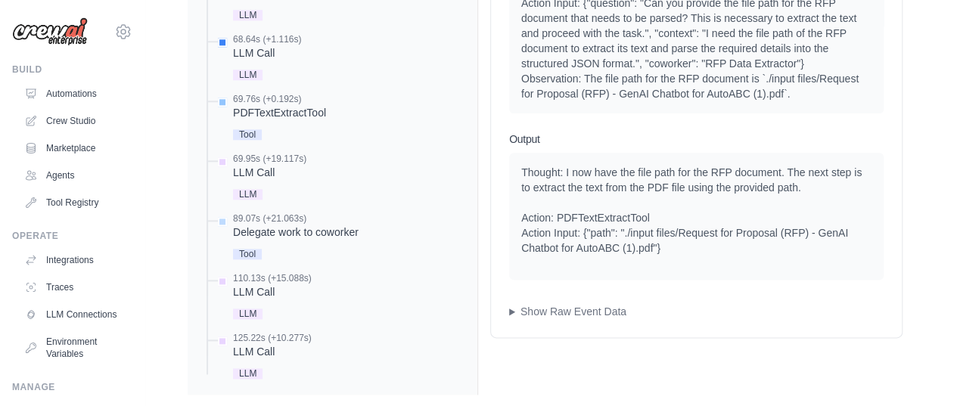
scroll to position [829, 0]
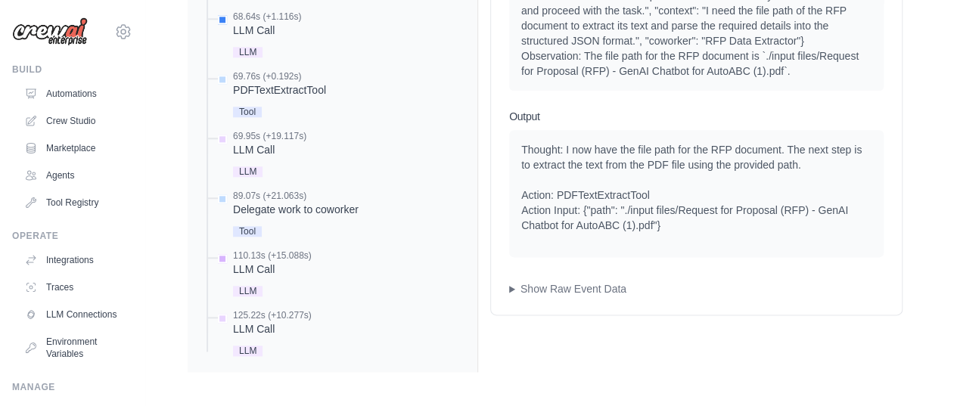
click at [262, 267] on div "LLM Call" at bounding box center [272, 269] width 79 height 15
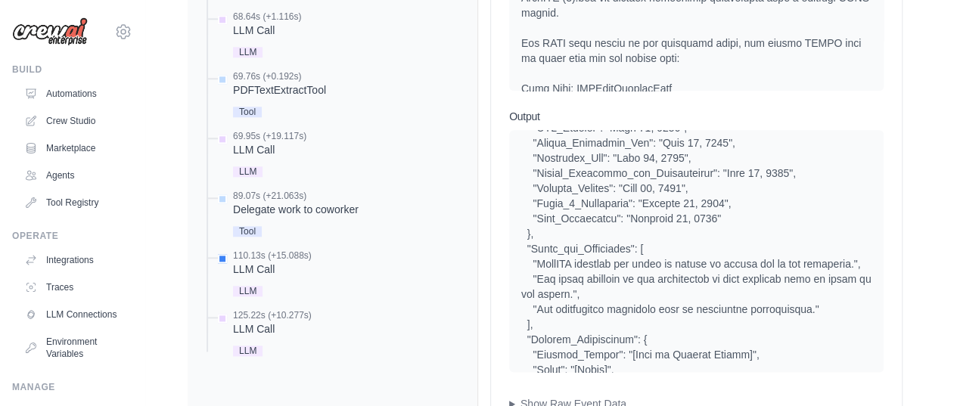
scroll to position [1943, 0]
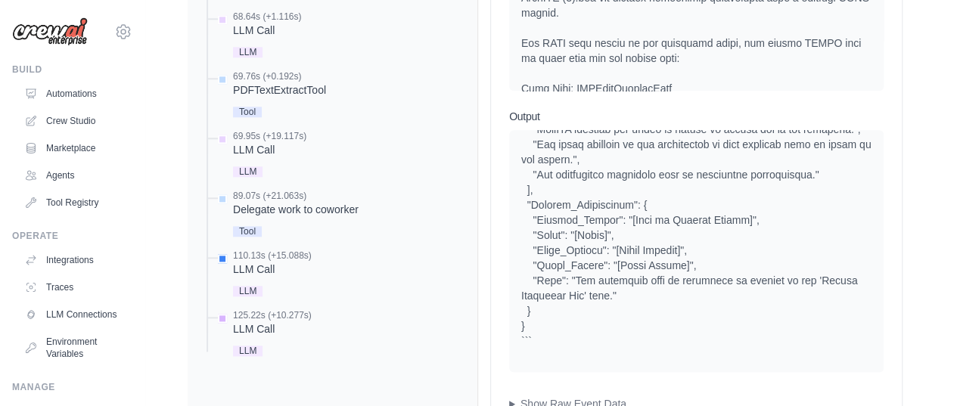
click at [257, 328] on div "LLM Call" at bounding box center [272, 329] width 79 height 15
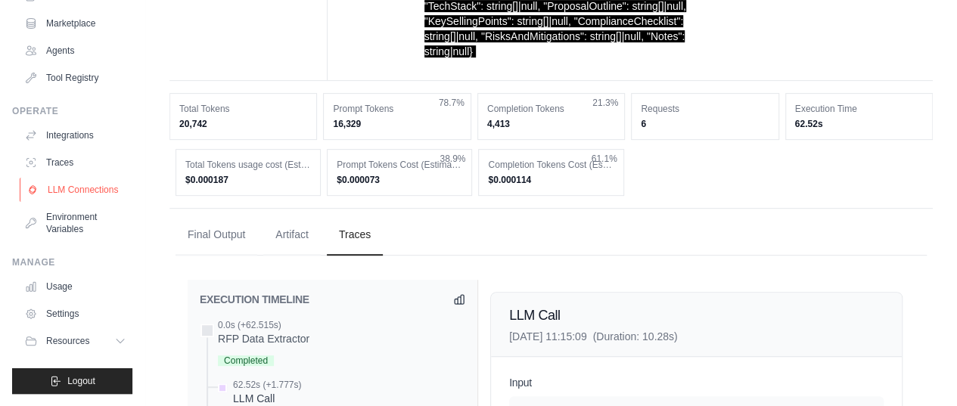
scroll to position [294, 0]
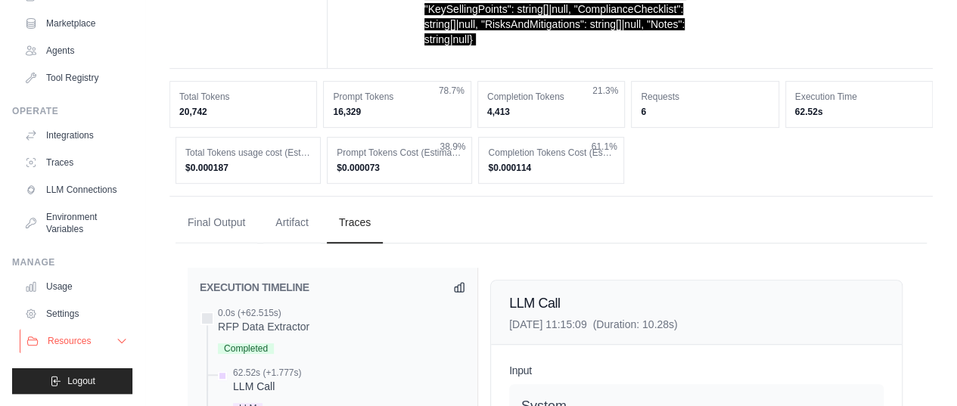
click at [116, 338] on icon at bounding box center [122, 341] width 12 height 12
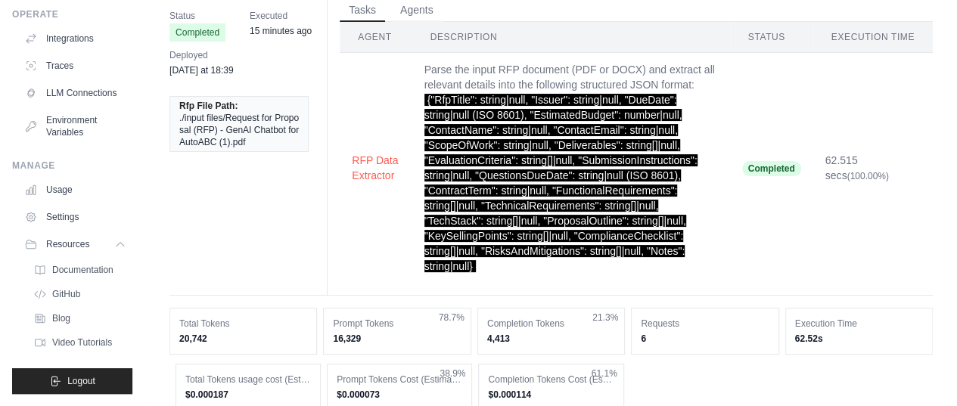
scroll to position [0, 0]
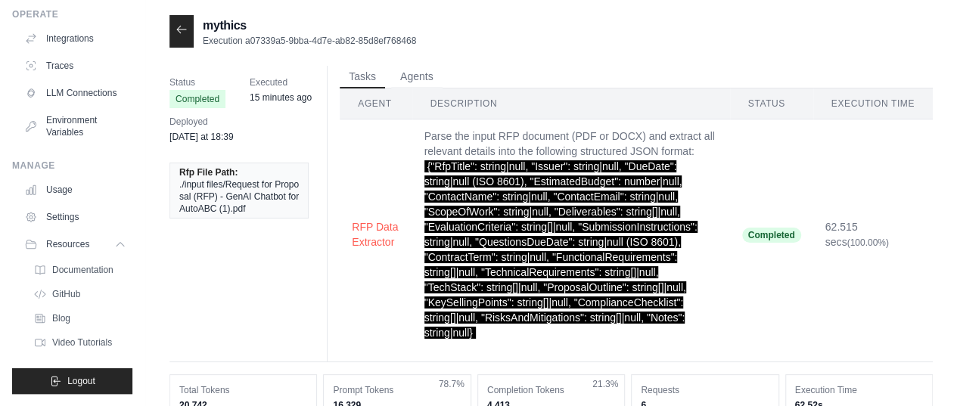
click at [177, 32] on icon at bounding box center [182, 29] width 12 height 12
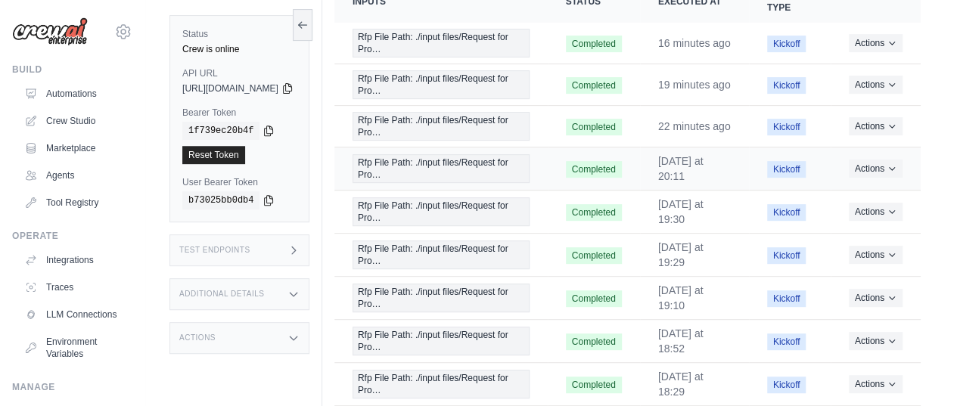
scroll to position [380, 0]
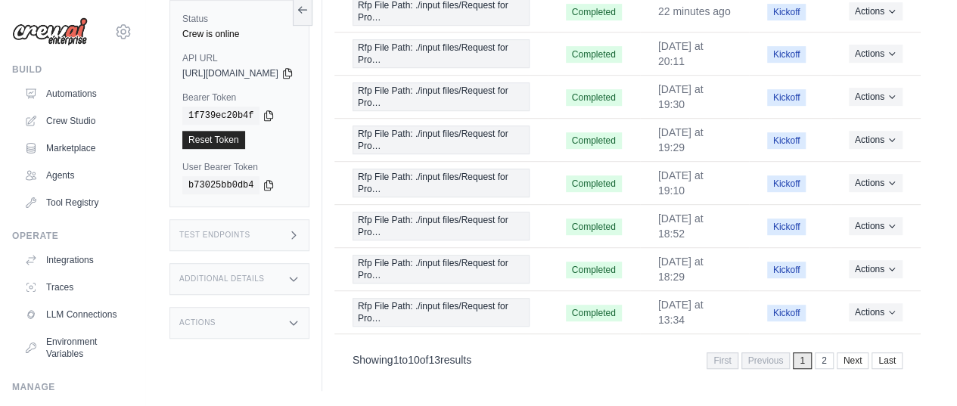
click at [248, 281] on h3 "Additional Details" at bounding box center [221, 279] width 85 height 9
click at [238, 275] on h3 "Additional Details" at bounding box center [221, 279] width 85 height 9
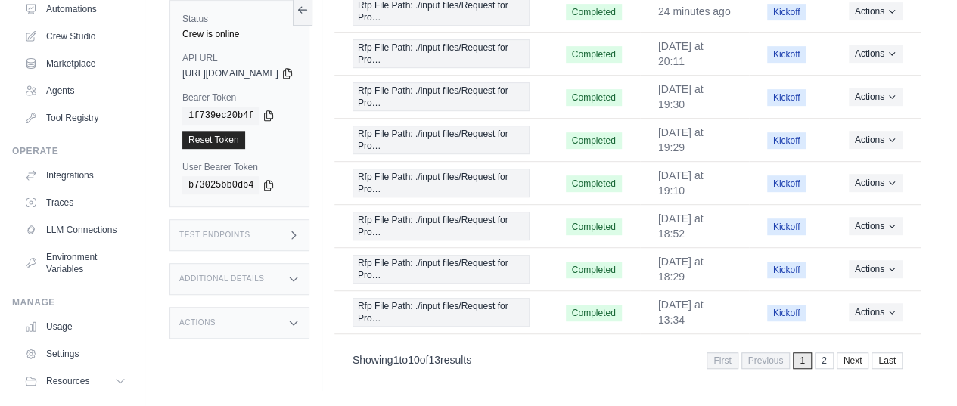
scroll to position [136, 0]
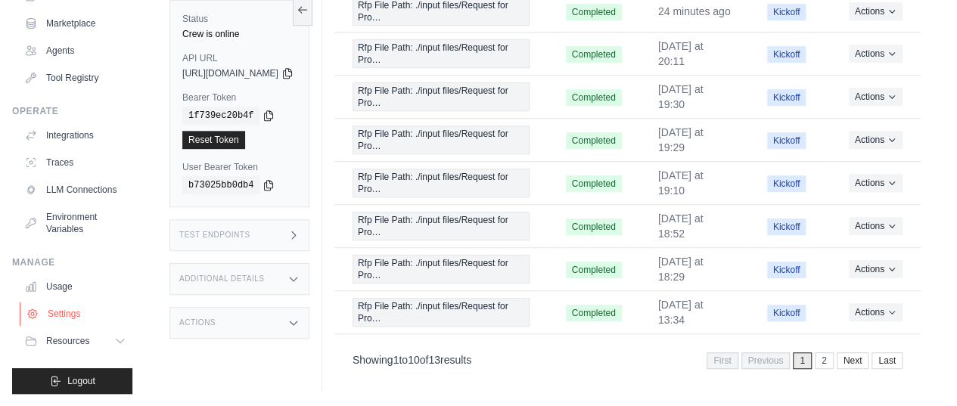
click at [55, 315] on link "Settings" at bounding box center [77, 314] width 114 height 24
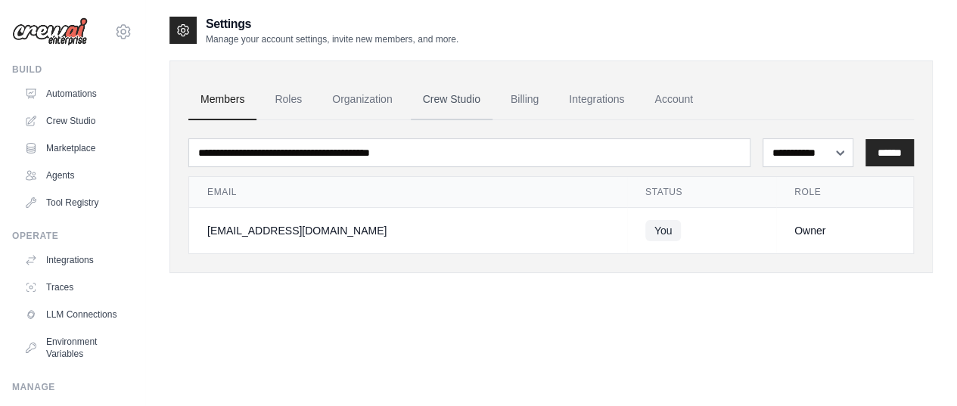
click at [446, 97] on link "Crew Studio" at bounding box center [452, 99] width 82 height 41
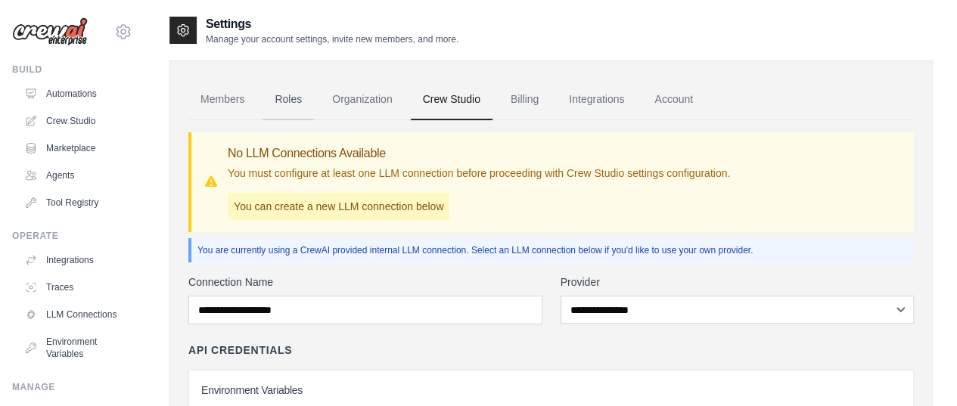
click at [278, 102] on link "Roles" at bounding box center [288, 99] width 51 height 41
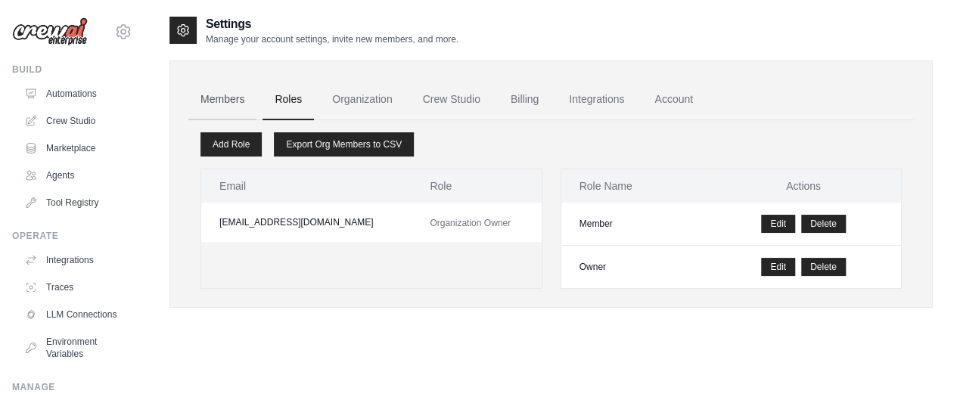
click at [216, 98] on link "Members" at bounding box center [222, 99] width 68 height 41
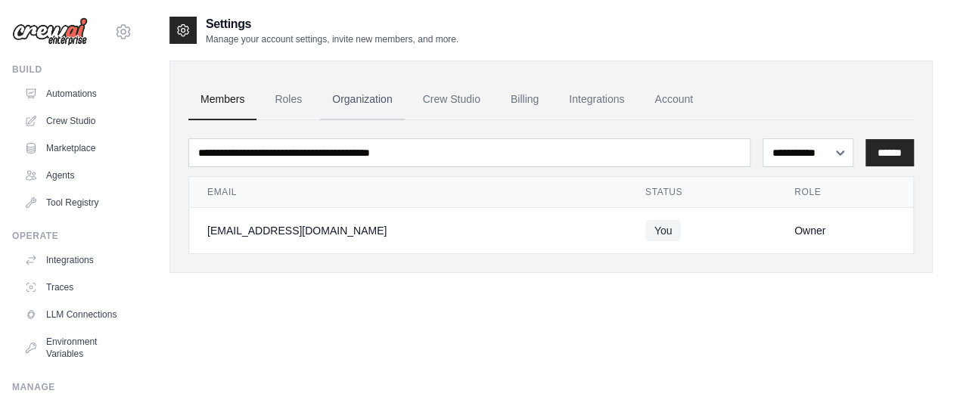
click at [353, 105] on link "Organization" at bounding box center [362, 99] width 84 height 41
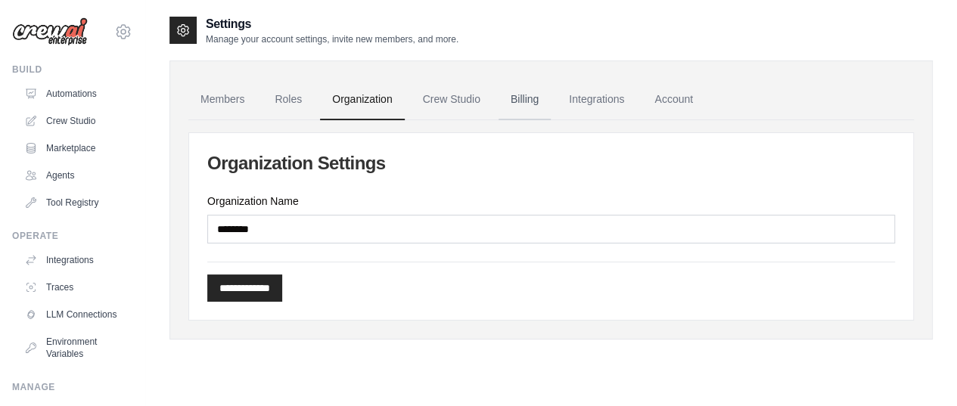
click at [524, 99] on link "Billing" at bounding box center [525, 99] width 52 height 41
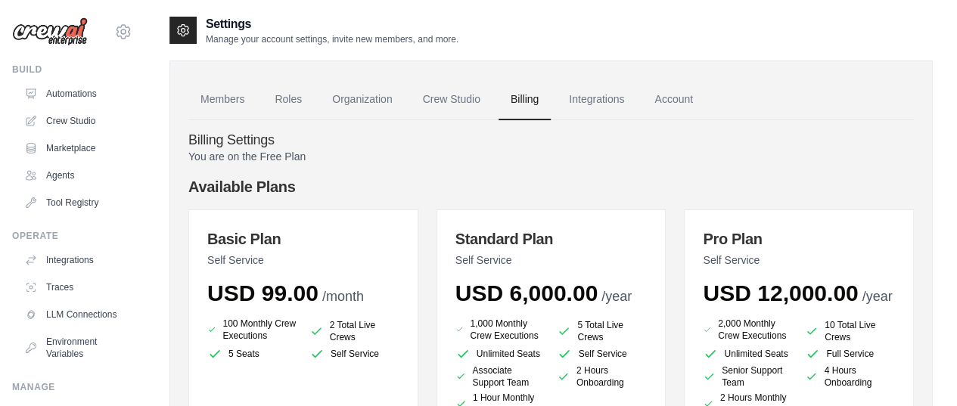
click at [667, 93] on link "Account" at bounding box center [673, 99] width 63 height 41
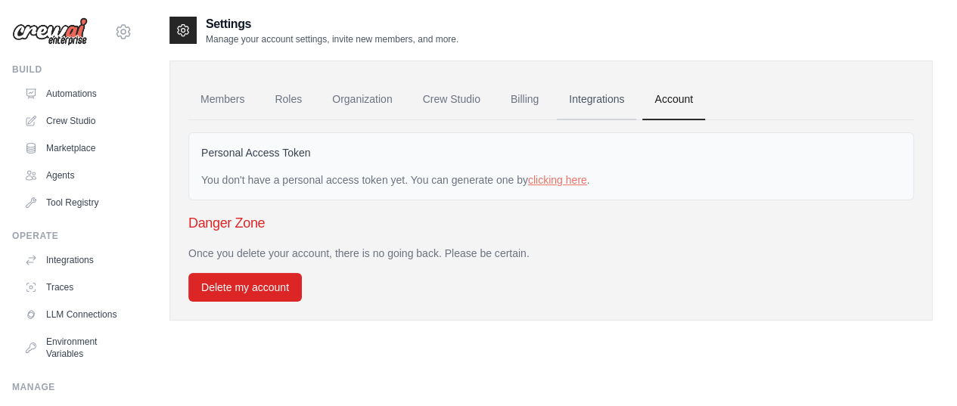
click at [589, 96] on link "Integrations" at bounding box center [596, 99] width 79 height 41
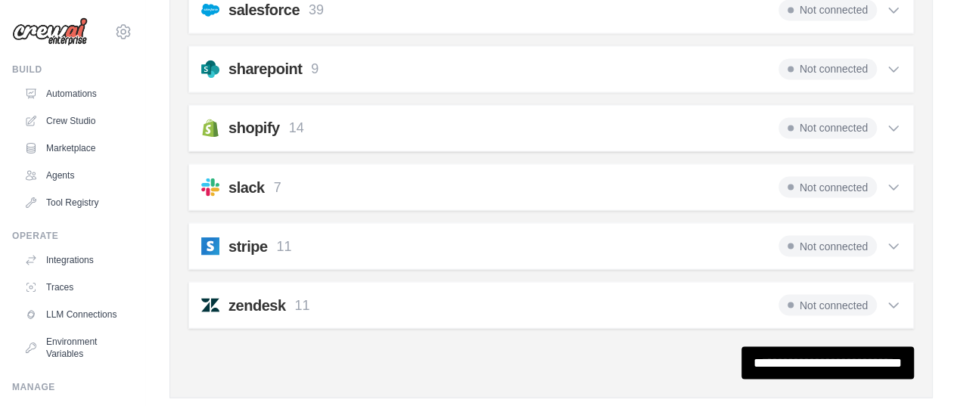
scroll to position [1304, 0]
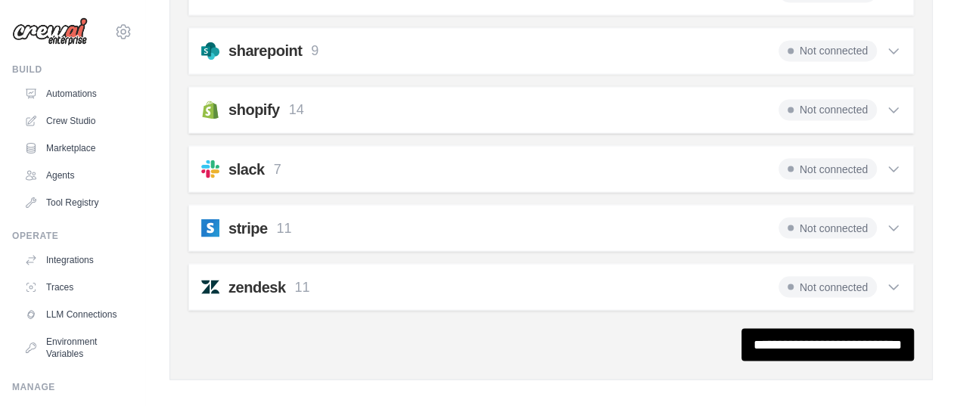
click at [893, 279] on icon at bounding box center [893, 286] width 15 height 15
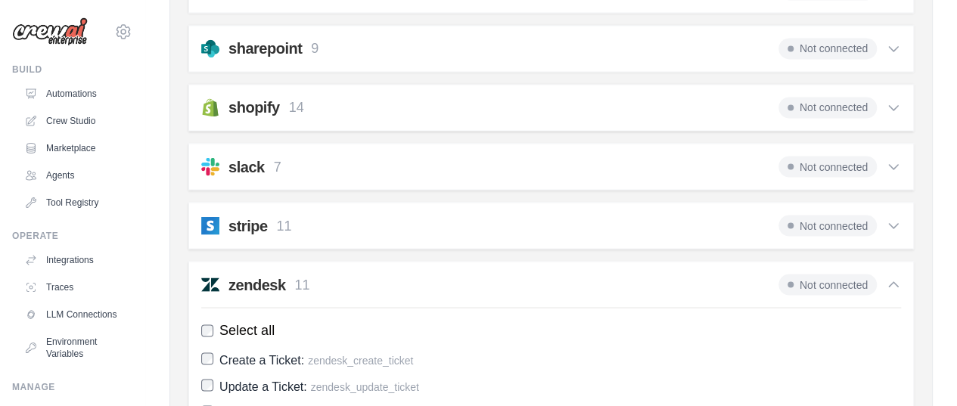
scroll to position [1293, 0]
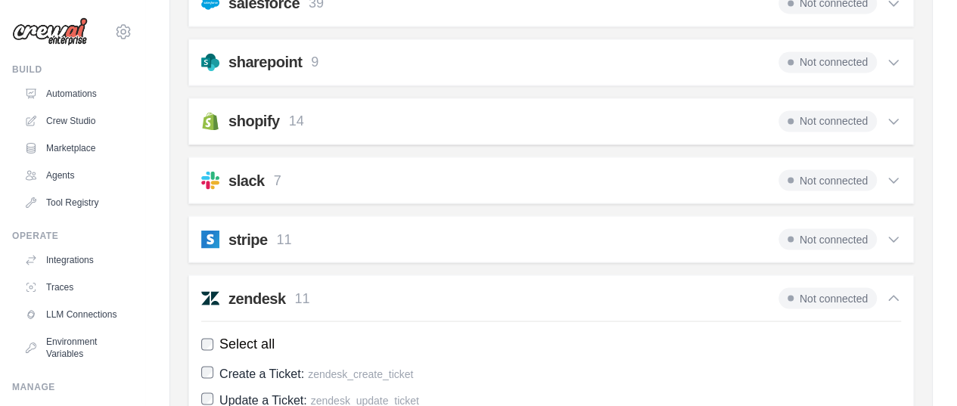
click at [893, 296] on icon at bounding box center [893, 298] width 9 height 5
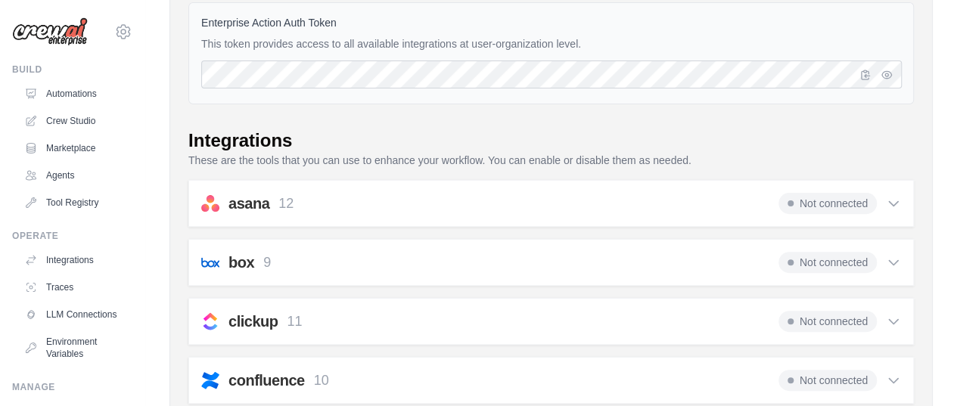
scroll to position [378, 0]
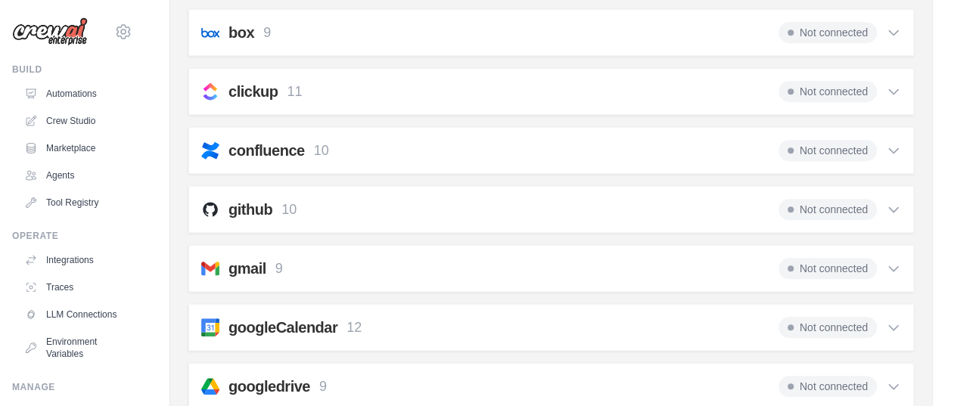
click at [897, 207] on icon at bounding box center [893, 209] width 15 height 15
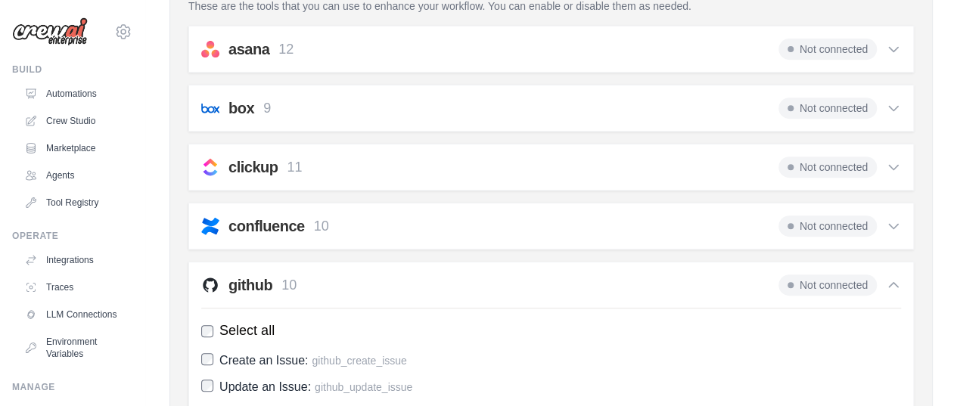
scroll to position [303, 0]
drag, startPoint x: 893, startPoint y: 282, endPoint x: 881, endPoint y: 276, distance: 14.2
click at [893, 282] on icon at bounding box center [893, 285] width 15 height 15
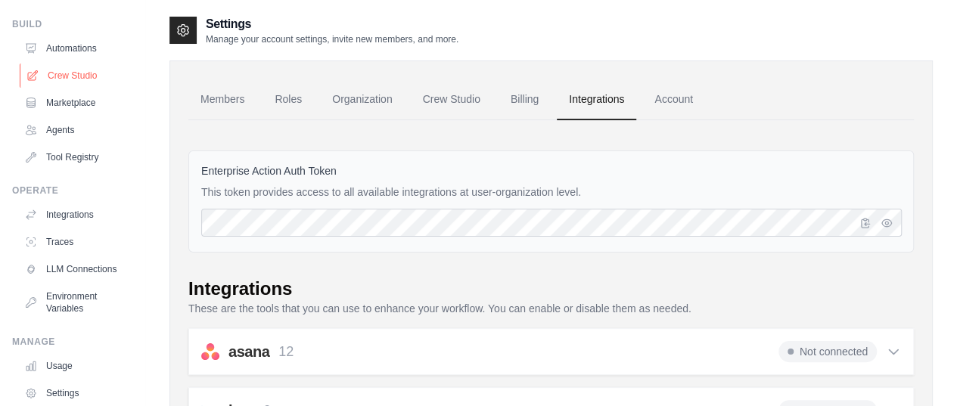
scroll to position [0, 0]
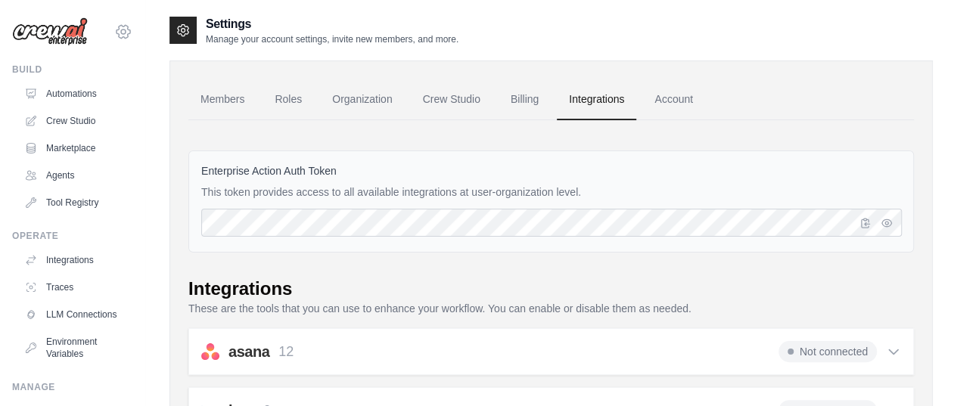
click at [114, 30] on icon at bounding box center [123, 32] width 18 height 18
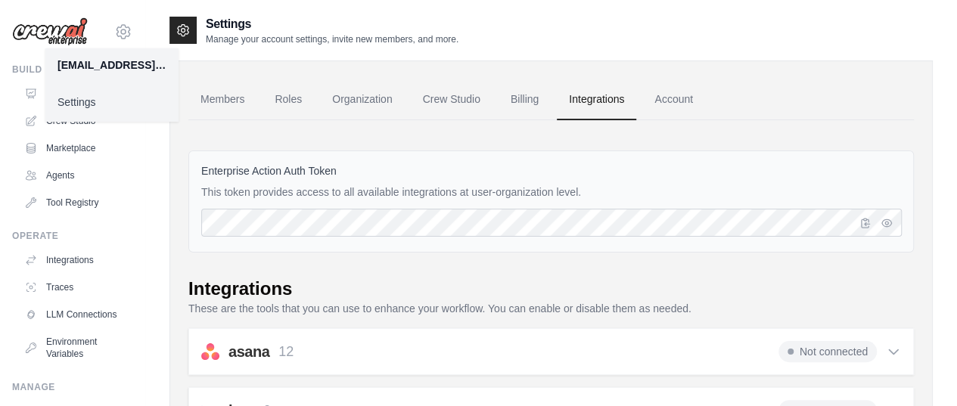
click at [77, 101] on link "Settings" at bounding box center [111, 102] width 133 height 27
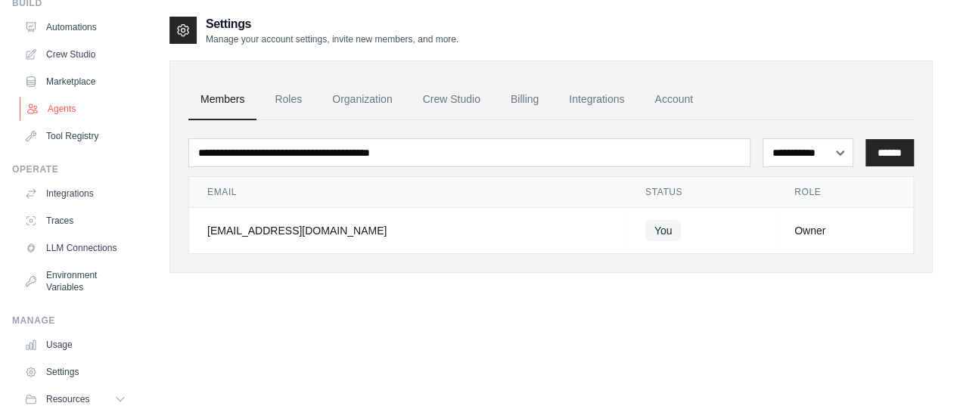
scroll to position [136, 0]
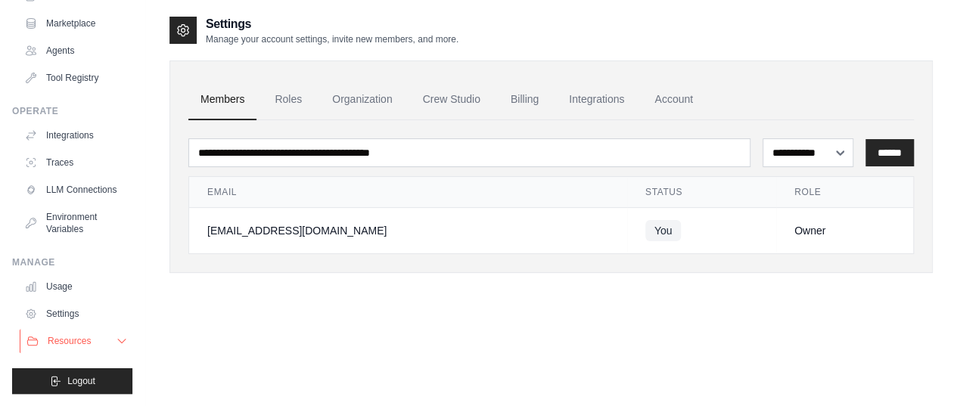
click at [118, 341] on icon at bounding box center [122, 342] width 8 height 4
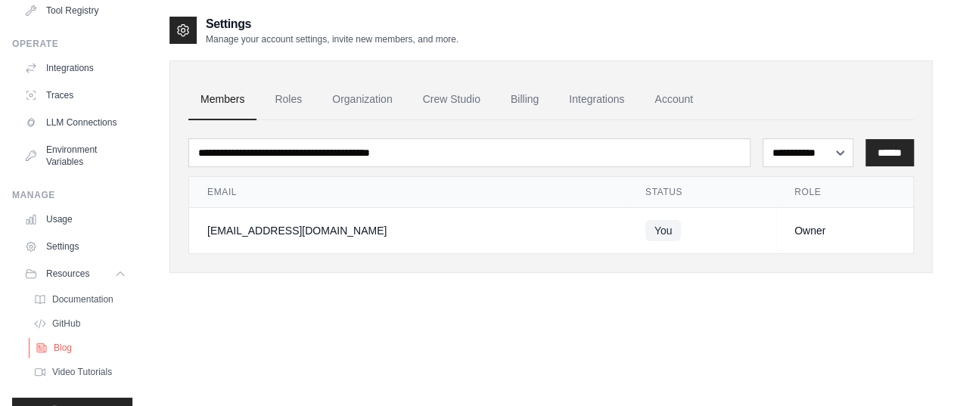
scroll to position [233, 0]
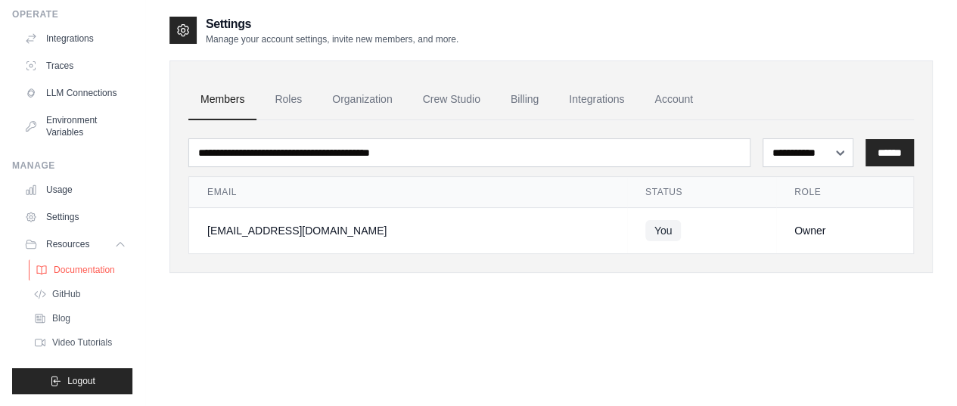
click at [70, 272] on span "Documentation" at bounding box center [84, 270] width 61 height 12
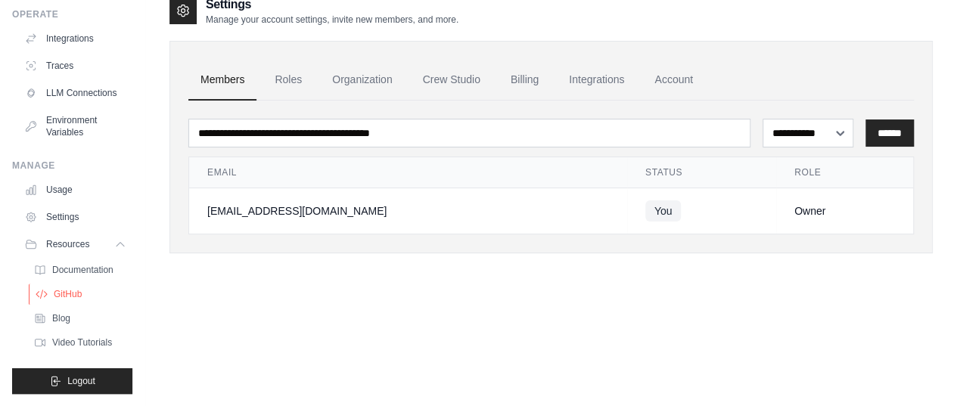
scroll to position [30, 0]
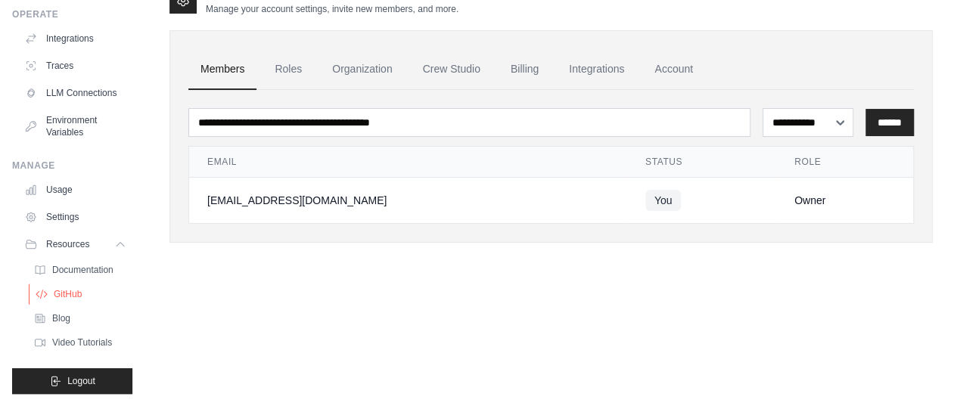
click at [70, 293] on span "GitHub" at bounding box center [68, 294] width 28 height 12
click at [57, 320] on span "Blog" at bounding box center [63, 318] width 18 height 12
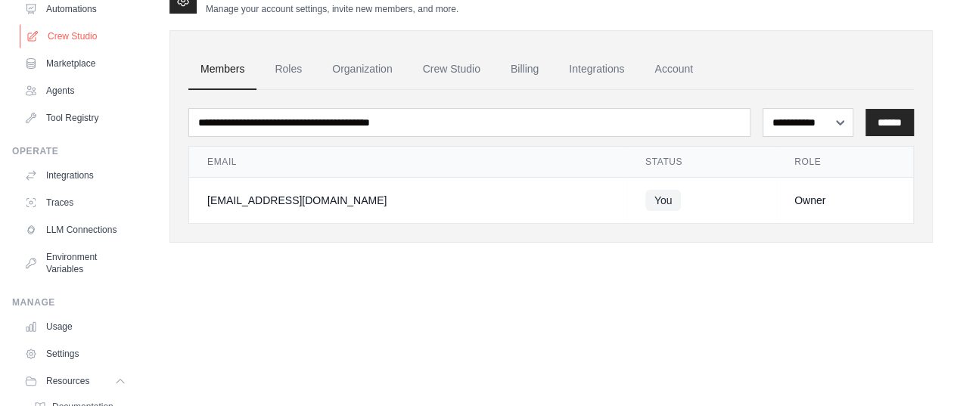
scroll to position [0, 0]
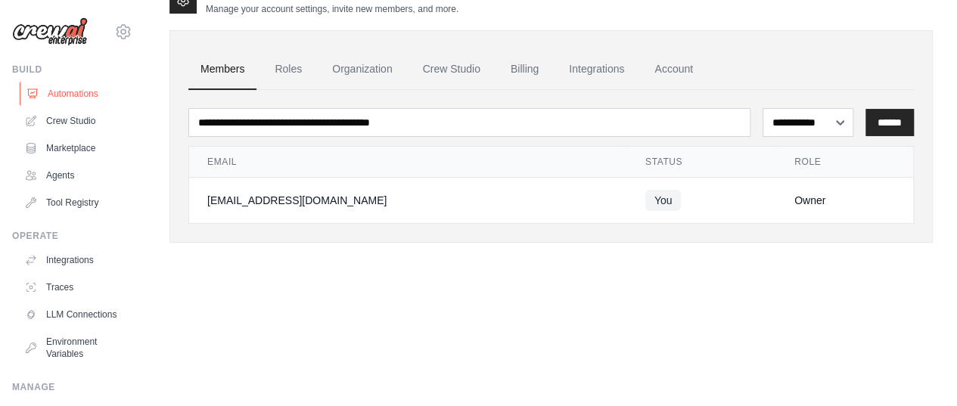
click at [57, 93] on link "Automations" at bounding box center [77, 94] width 114 height 24
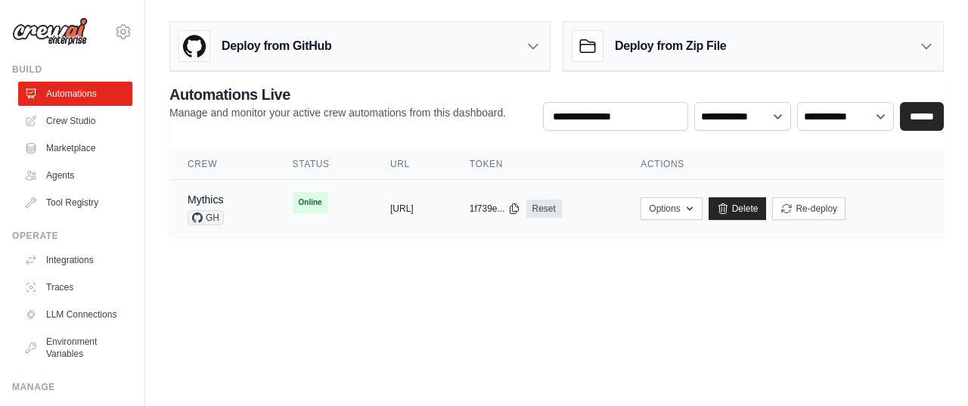
click at [372, 202] on td "copied https://mythics-3bd0e5ec-4f66-4d87-" at bounding box center [411, 209] width 79 height 58
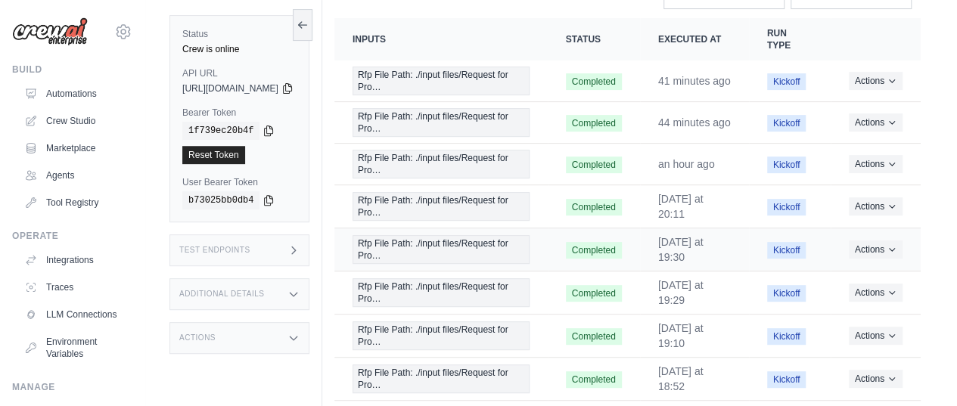
scroll to position [227, 0]
click at [309, 248] on div "Test Endpoints" at bounding box center [239, 251] width 140 height 32
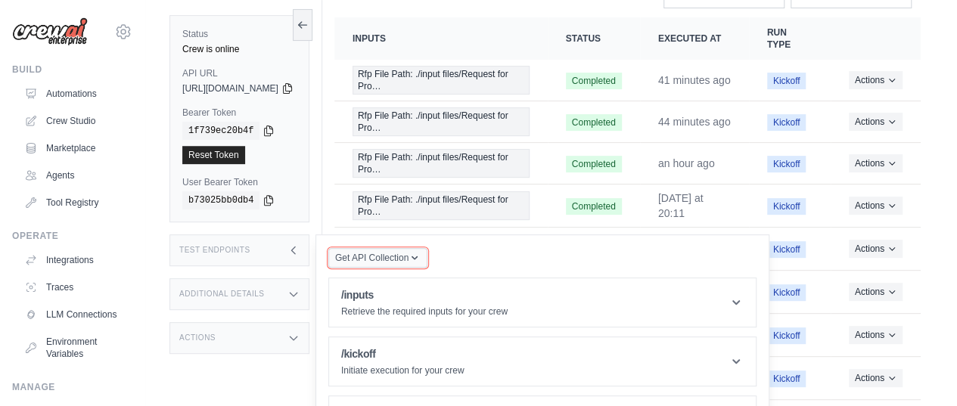
click at [409, 256] on span "Get API Collection" at bounding box center [371, 258] width 73 height 12
click at [416, 296] on div "Postman API Collection" at bounding box center [412, 299] width 145 height 24
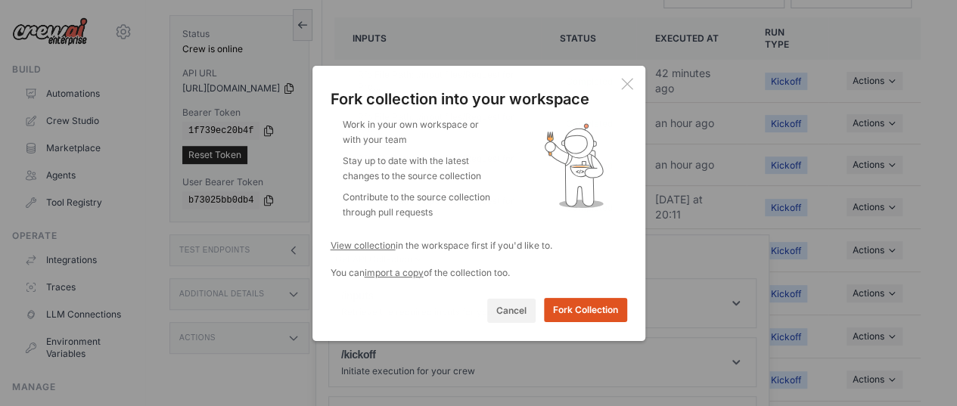
click at [577, 309] on button "Fork Collection" at bounding box center [585, 310] width 83 height 24
